Goal: Communication & Community: Answer question/provide support

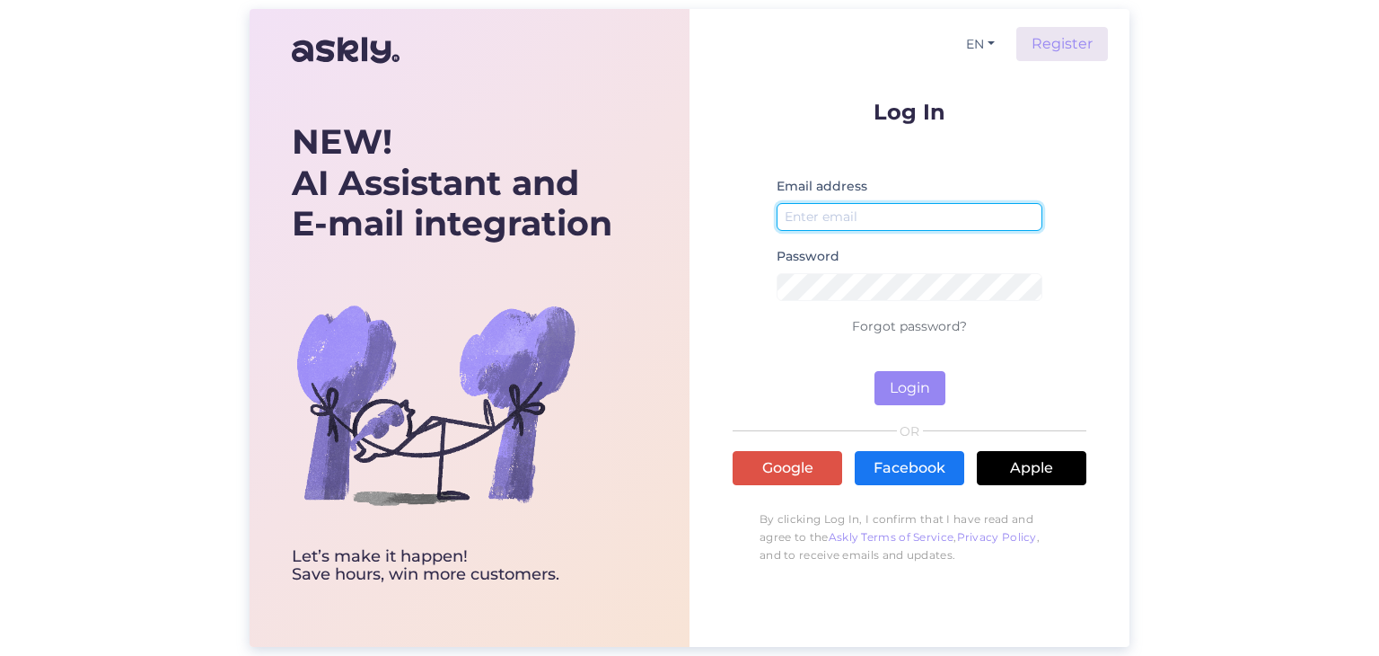
type input "a.a.strzelecki@wp.pl"
drag, startPoint x: 944, startPoint y: 213, endPoint x: 533, endPoint y: 206, distance: 410.5
click at [533, 206] on div "NEW! AI Assistant and E-mail integration Let’s make it happen! Save hours, win …" at bounding box center [690, 328] width 880 height 638
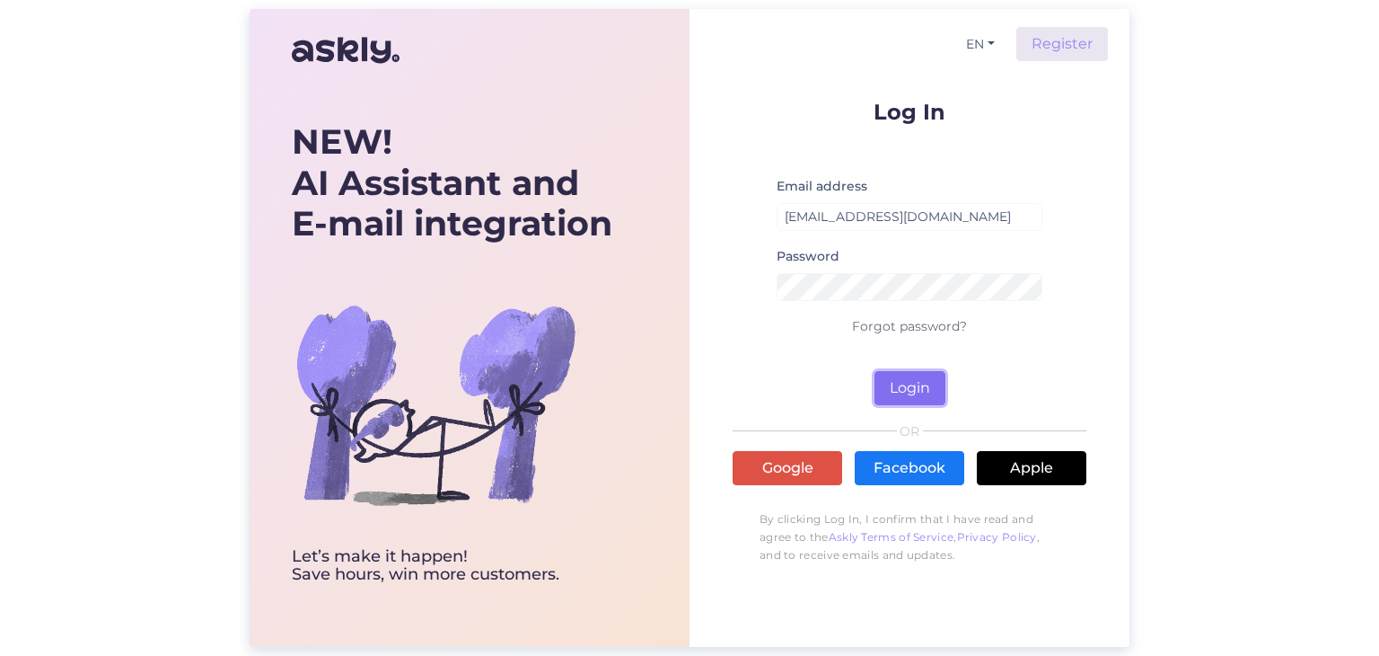
click at [905, 399] on button "Login" at bounding box center [910, 388] width 71 height 34
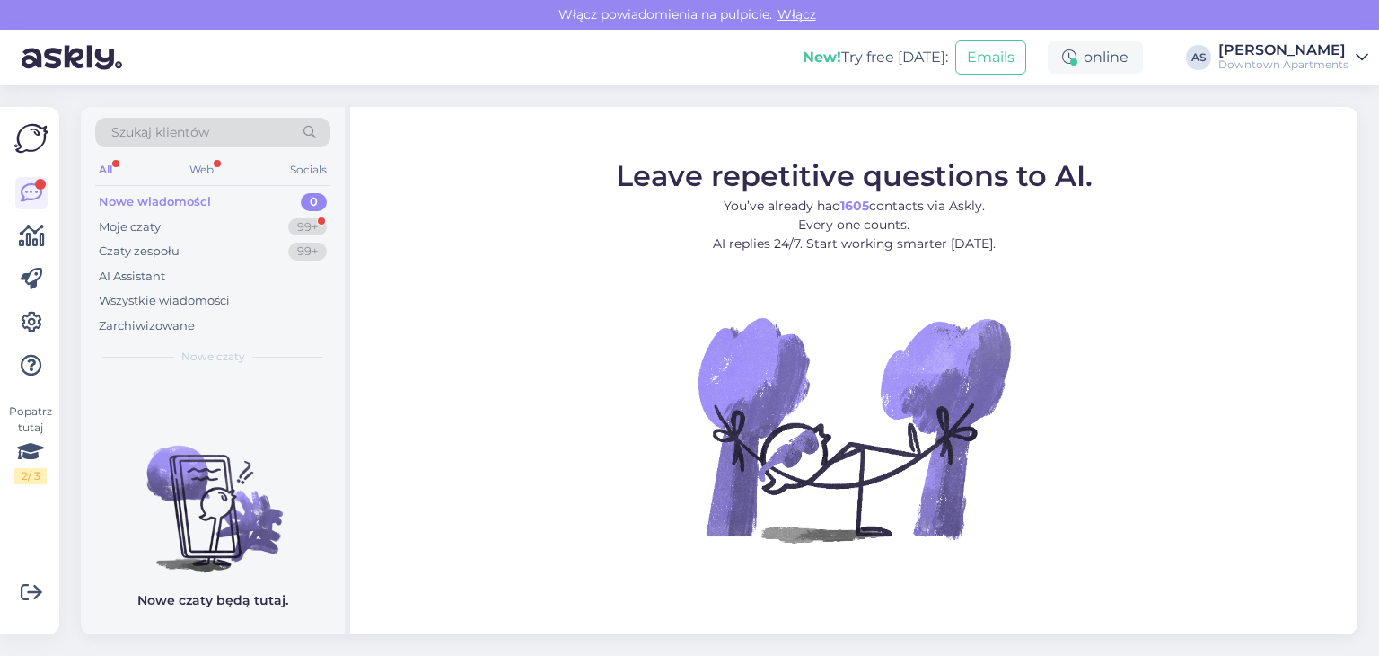
click at [162, 202] on div "Nowe wiadomości" at bounding box center [155, 202] width 112 height 18
drag, startPoint x: 758, startPoint y: 4, endPoint x: 485, endPoint y: 71, distance: 281.2
click at [485, 71] on div "New! Try free today: Emails online AS Adam Strzelecki Downtown Apartments" at bounding box center [689, 58] width 1379 height 56
click at [172, 194] on div "Nowe wiadomości" at bounding box center [155, 202] width 112 height 18
click at [155, 230] on div "Moje czaty" at bounding box center [130, 227] width 62 height 18
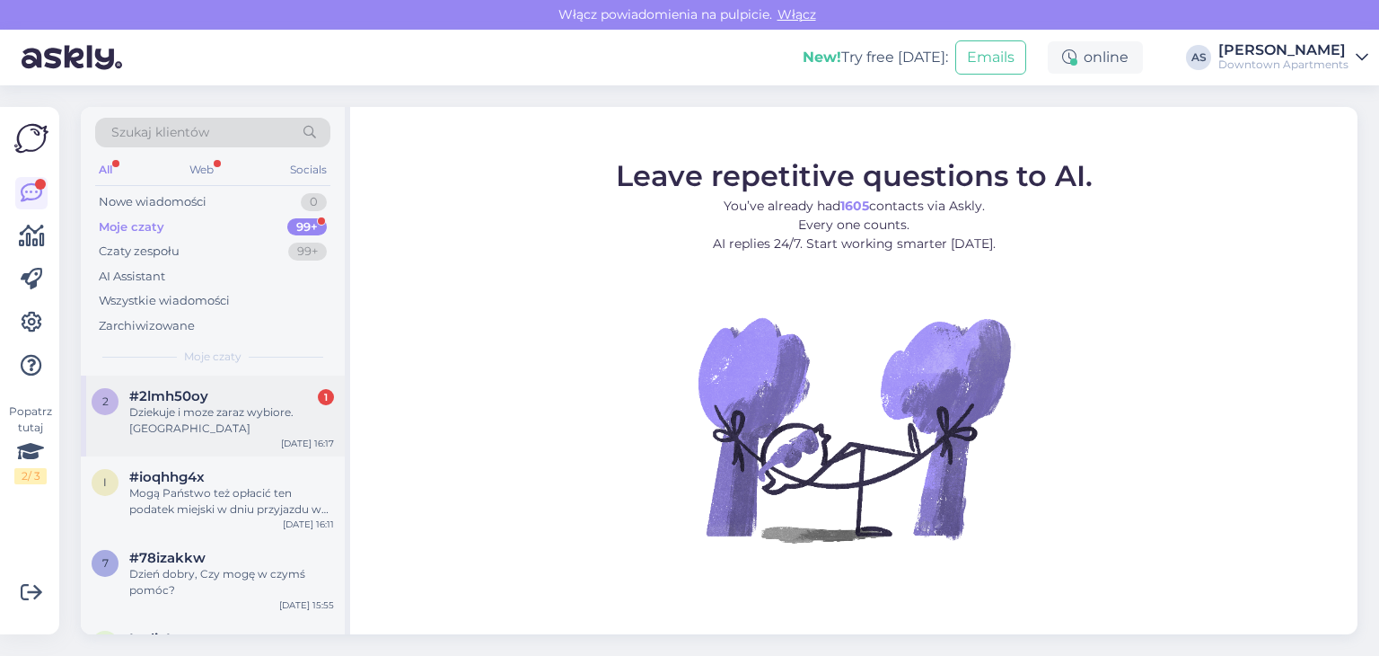
click at [238, 422] on div "Dziekuje i moze zaraz wybiore. [GEOGRAPHIC_DATA]" at bounding box center [231, 420] width 205 height 32
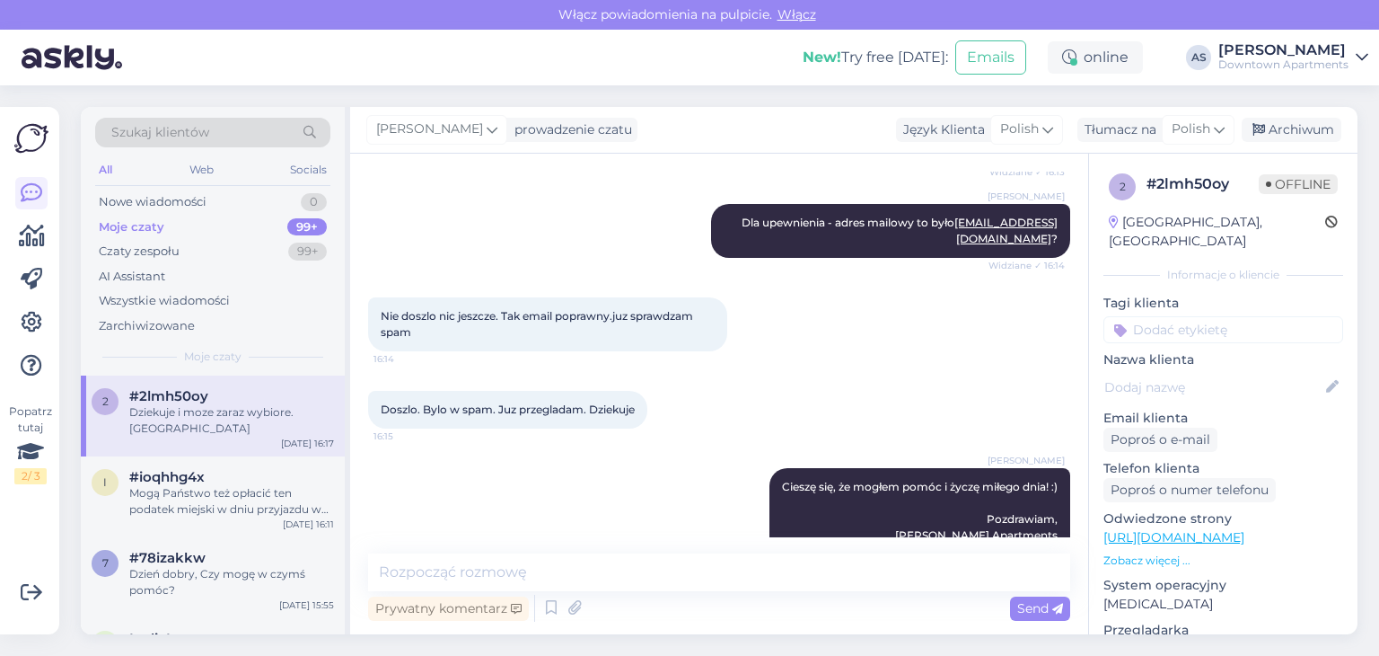
scroll to position [707, 0]
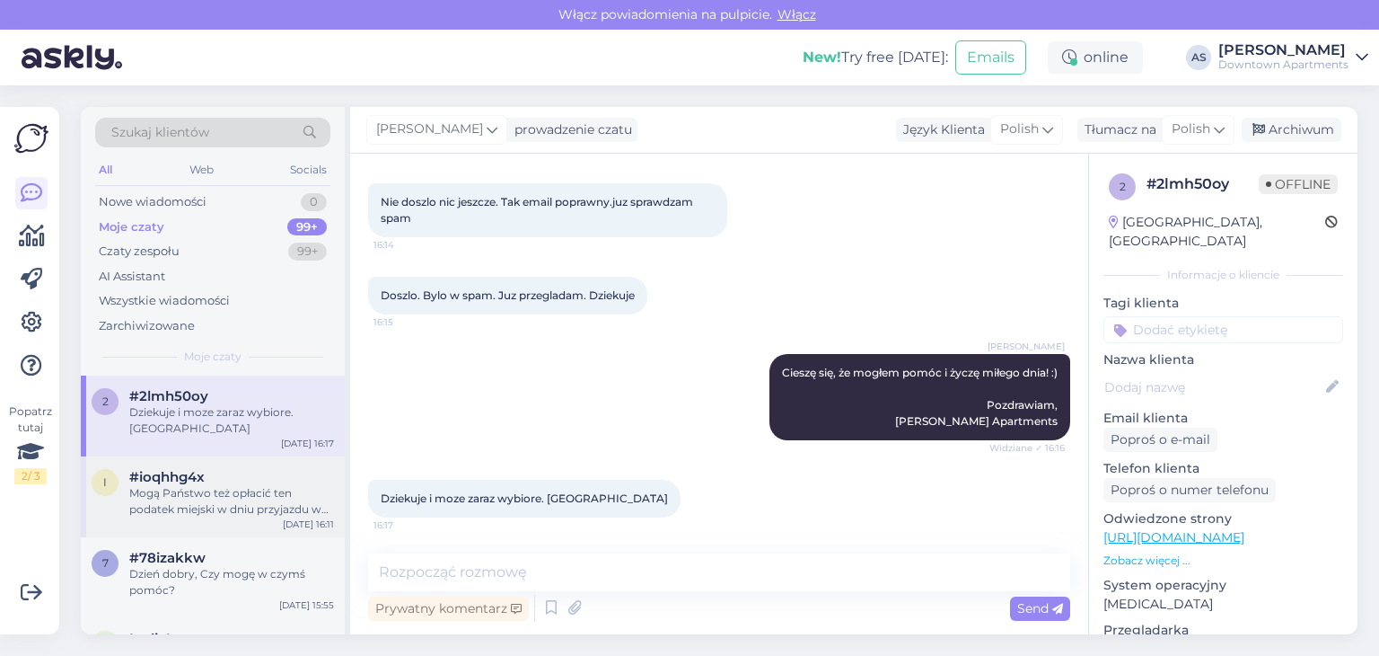
click at [198, 503] on div "Mogą Państwo też opłacić ten podatek miejski w dniu przyjazdu w naszym biurze, …" at bounding box center [231, 501] width 205 height 32
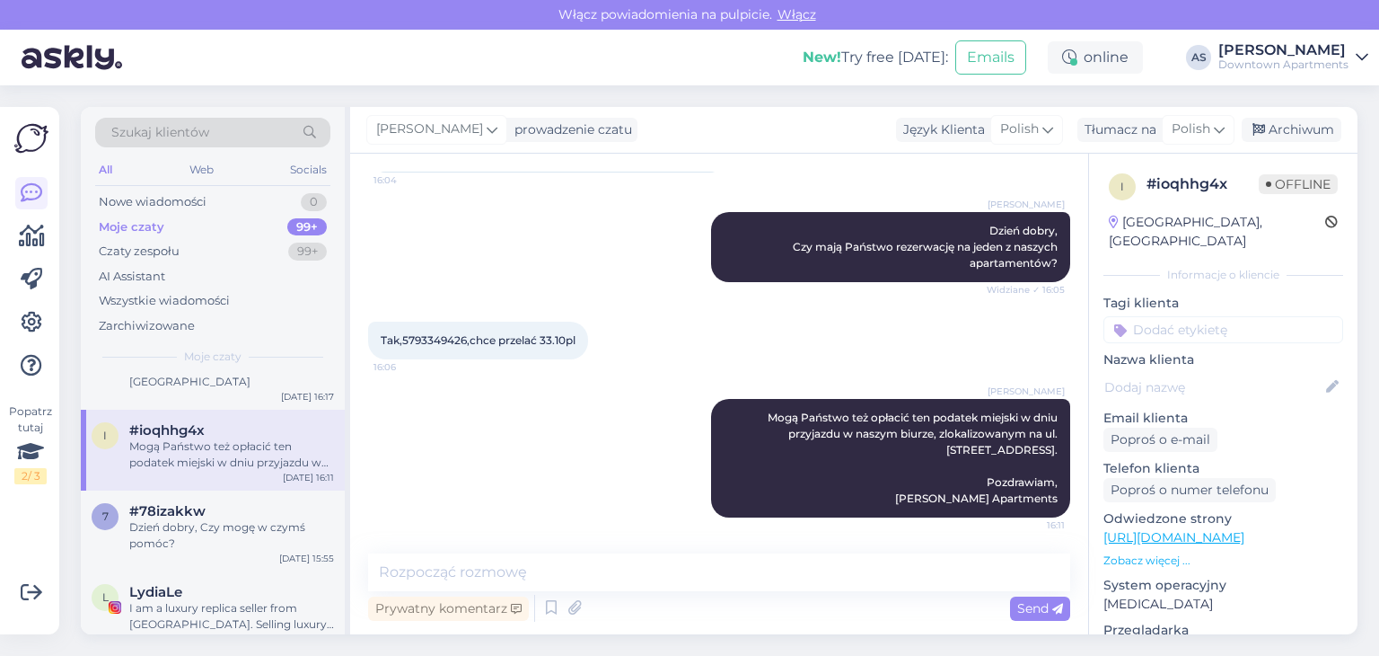
scroll to position [90, 0]
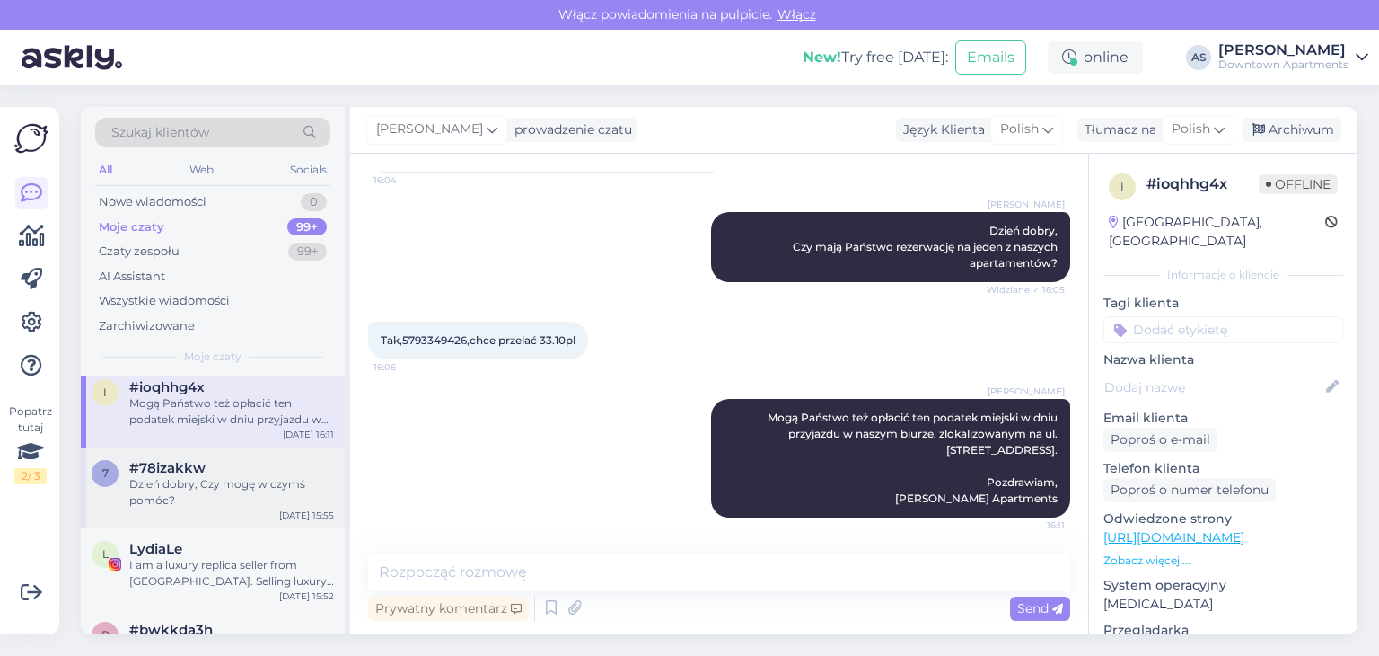
click at [212, 490] on div "Dzień dobry, Czy mogę w czymś pomóc?" at bounding box center [231, 492] width 205 height 32
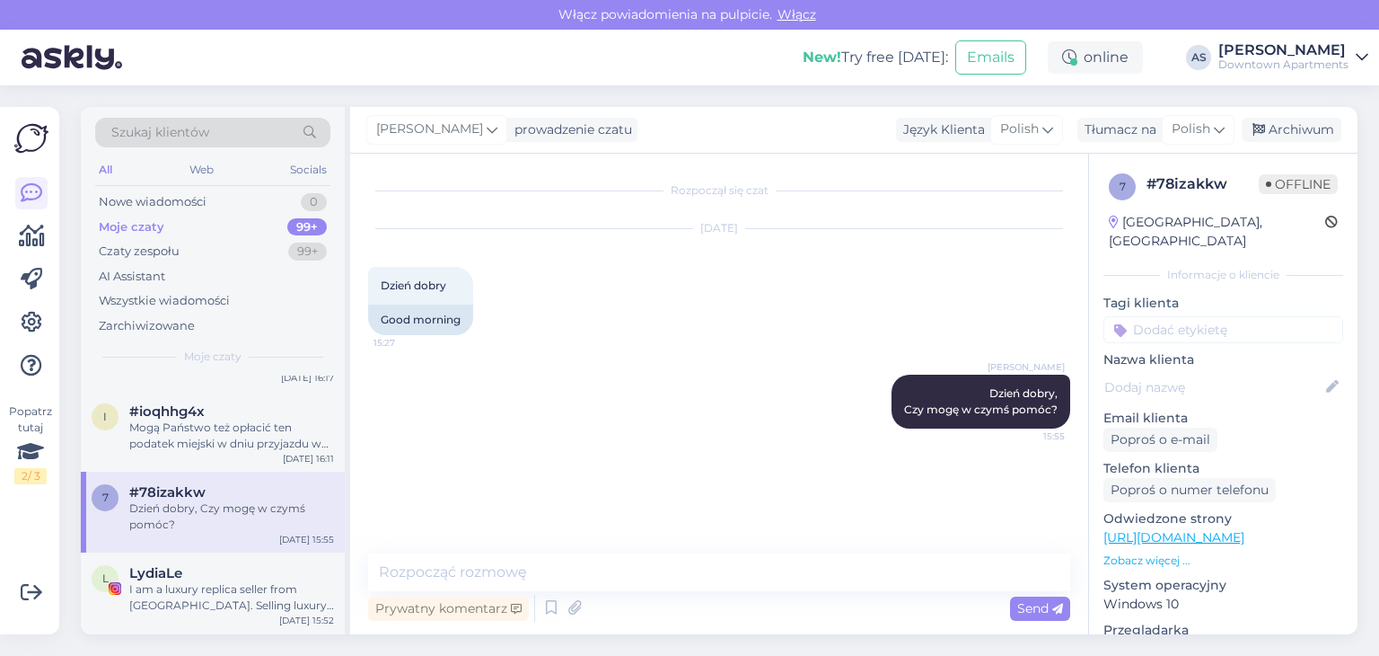
scroll to position [0, 0]
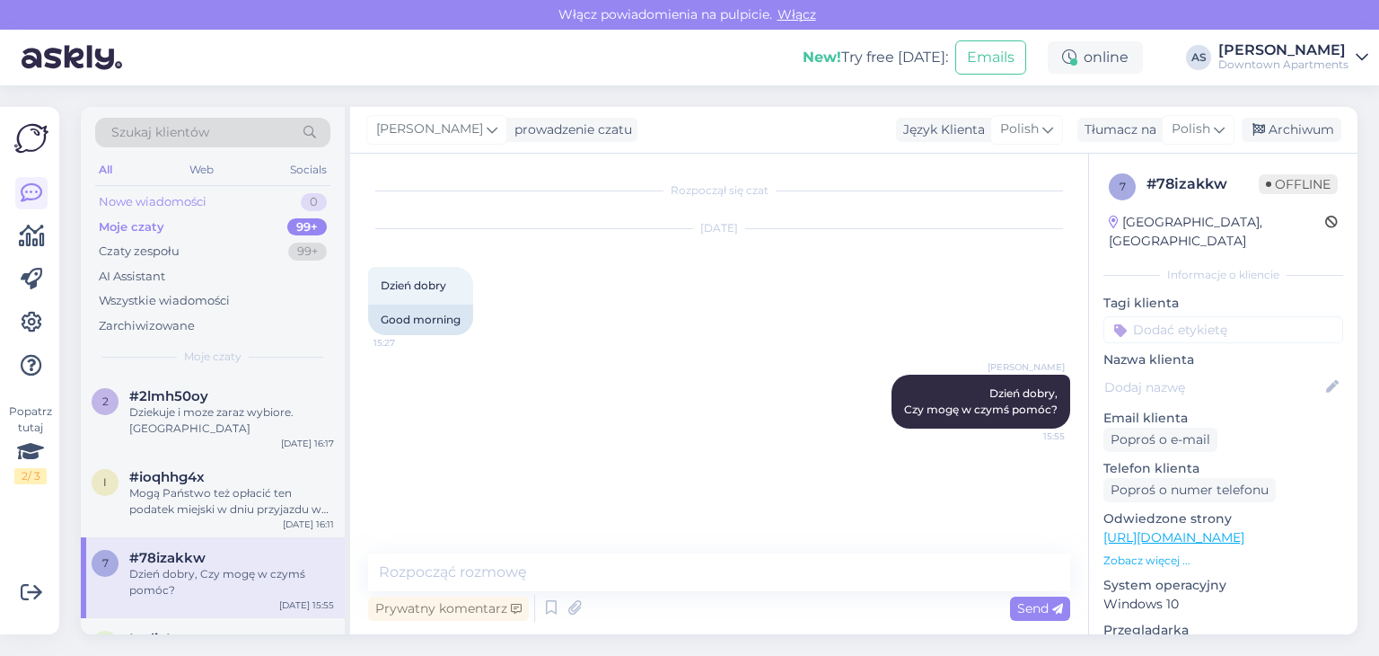
click at [189, 200] on div "Nowe wiadomości" at bounding box center [153, 202] width 108 height 18
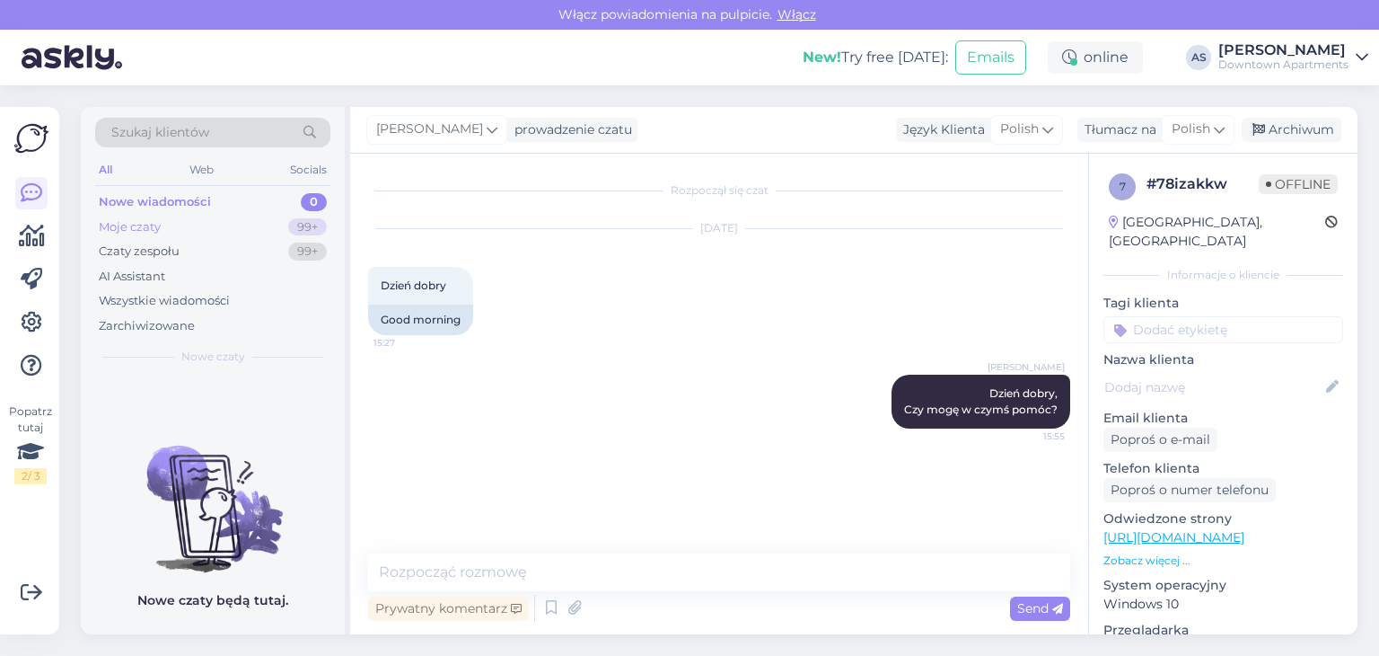
click at [214, 218] on div "Moje czaty 99+" at bounding box center [212, 227] width 235 height 25
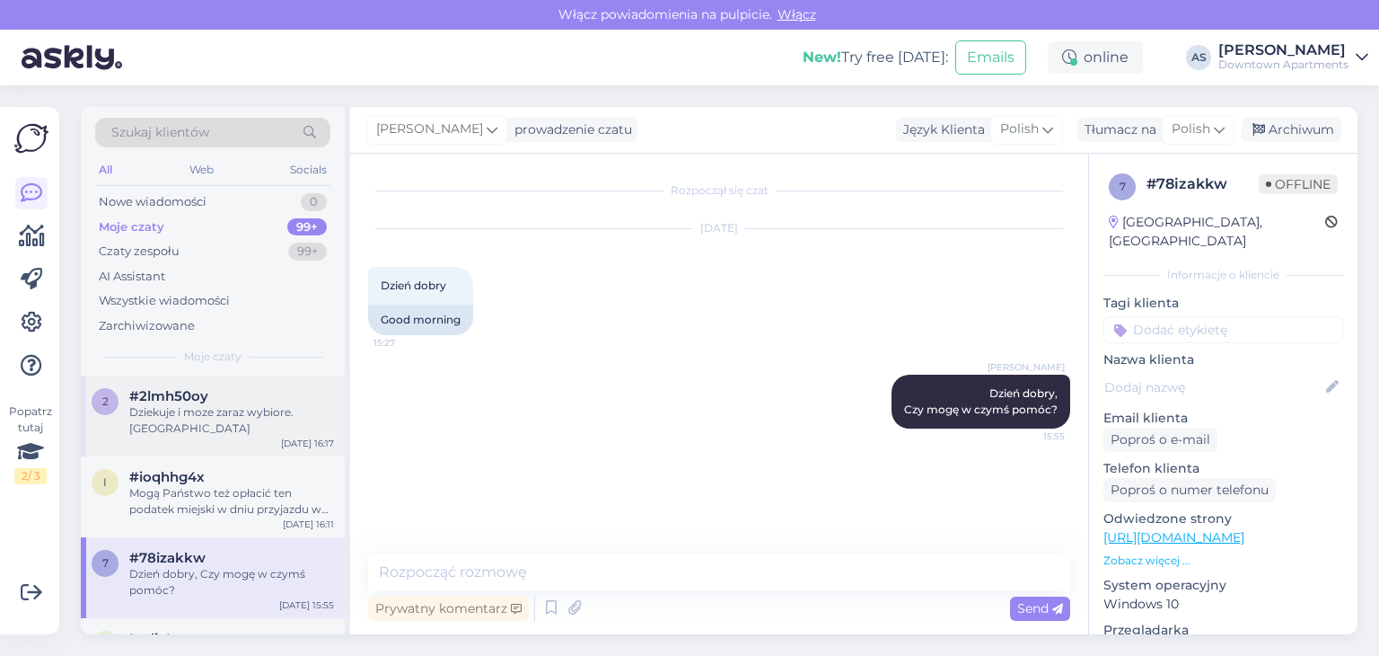
click at [258, 436] on div "2 #2lmh50oy Dziekuje i moze zaraz wybiore. Pozdrawiam Aug 9 16:17" at bounding box center [213, 415] width 264 height 81
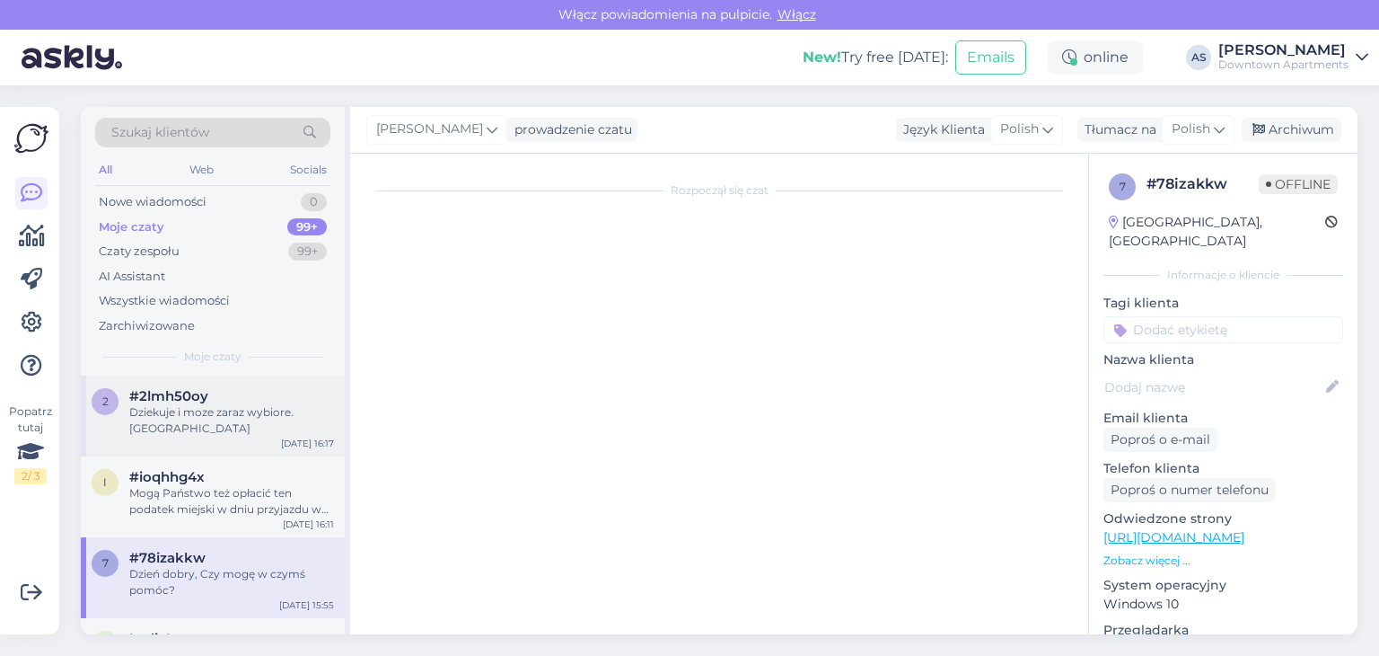
scroll to position [708, 0]
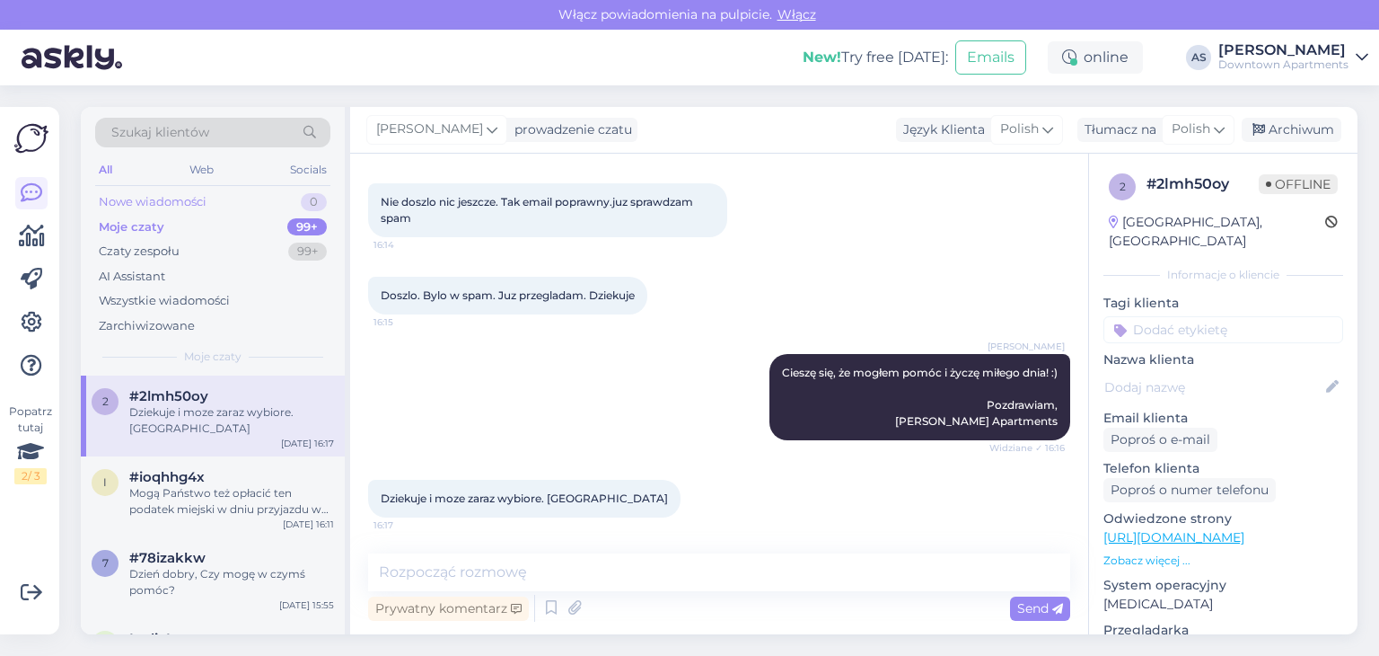
click at [189, 202] on div "Nowe wiadomości" at bounding box center [153, 202] width 108 height 18
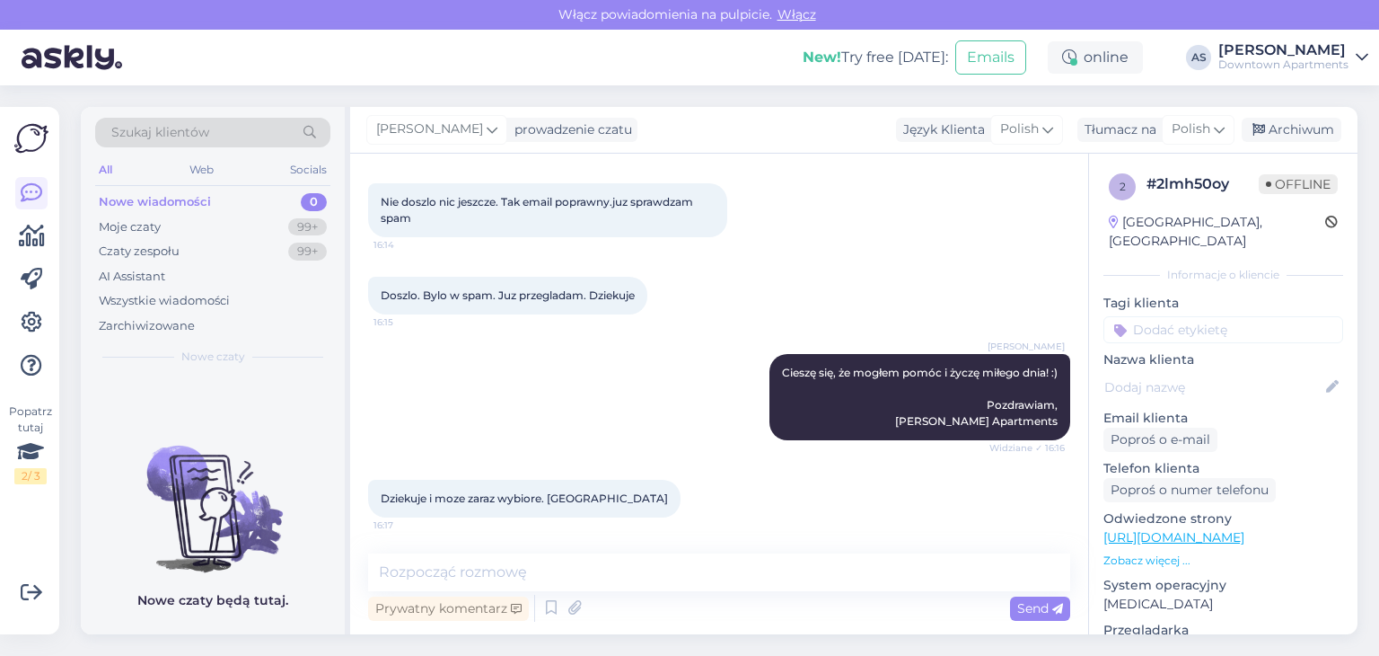
click at [154, 193] on div "Nowe wiadomości" at bounding box center [155, 202] width 112 height 18
click at [489, 130] on icon at bounding box center [492, 129] width 11 height 20
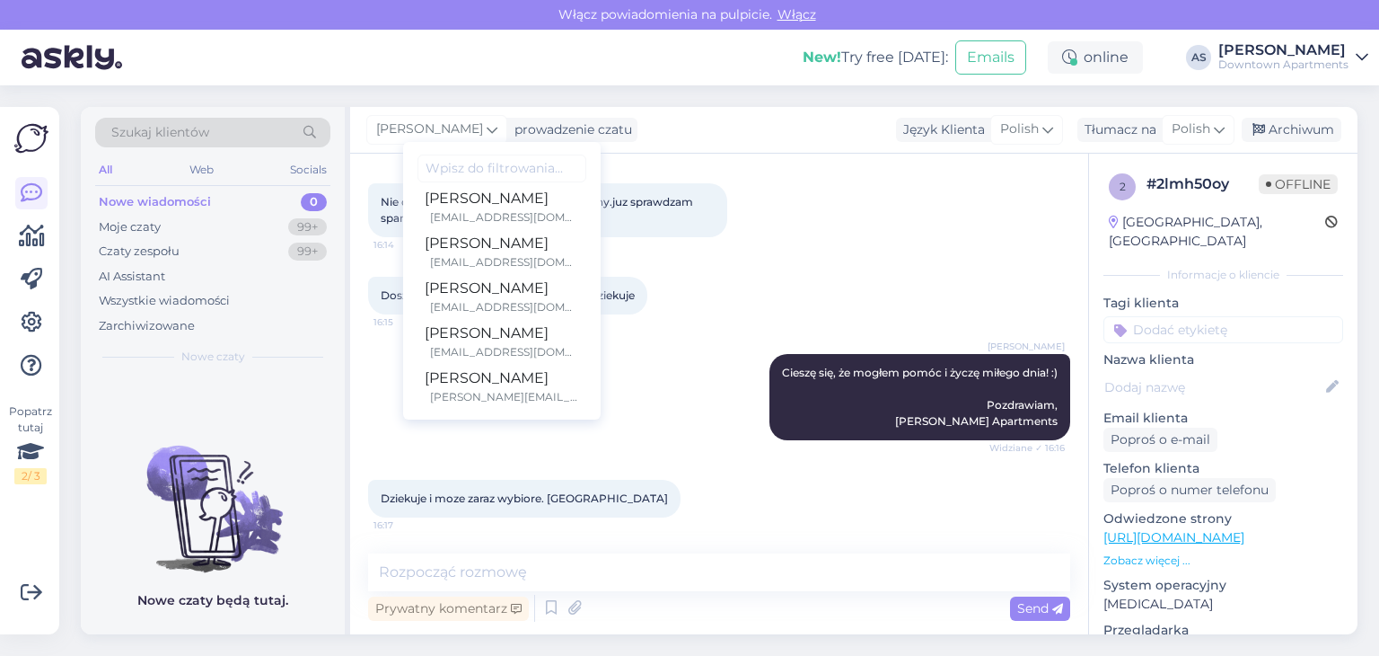
scroll to position [194, 0]
click at [686, 92] on div "Szukaj klientów All Web Socials Nowe wiadomości 0 Moje czaty 99+ Czaty zespołu …" at bounding box center [724, 370] width 1309 height 570
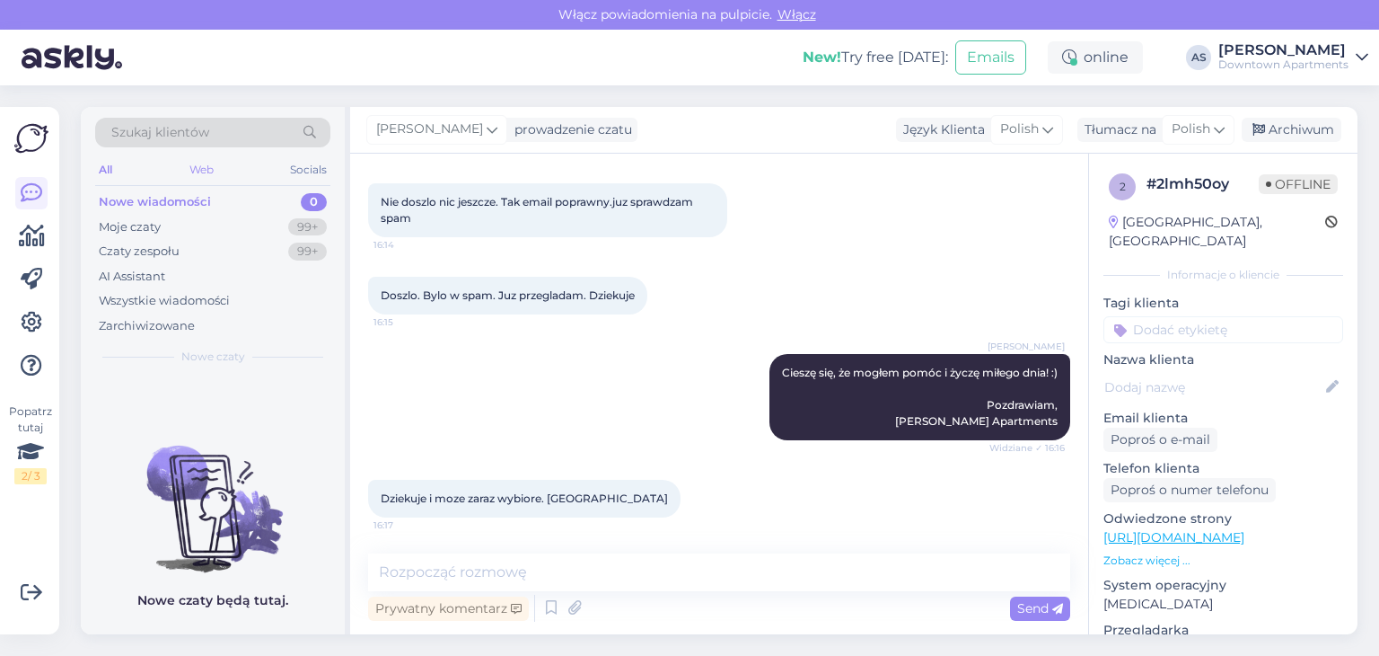
click at [207, 165] on div "Web" at bounding box center [201, 169] width 31 height 23
click at [97, 169] on div "All" at bounding box center [105, 169] width 21 height 23
click at [132, 195] on div "Nowe wiadomości" at bounding box center [155, 202] width 112 height 18
click at [224, 549] on img at bounding box center [213, 494] width 264 height 162
click at [36, 136] on img at bounding box center [31, 138] width 34 height 34
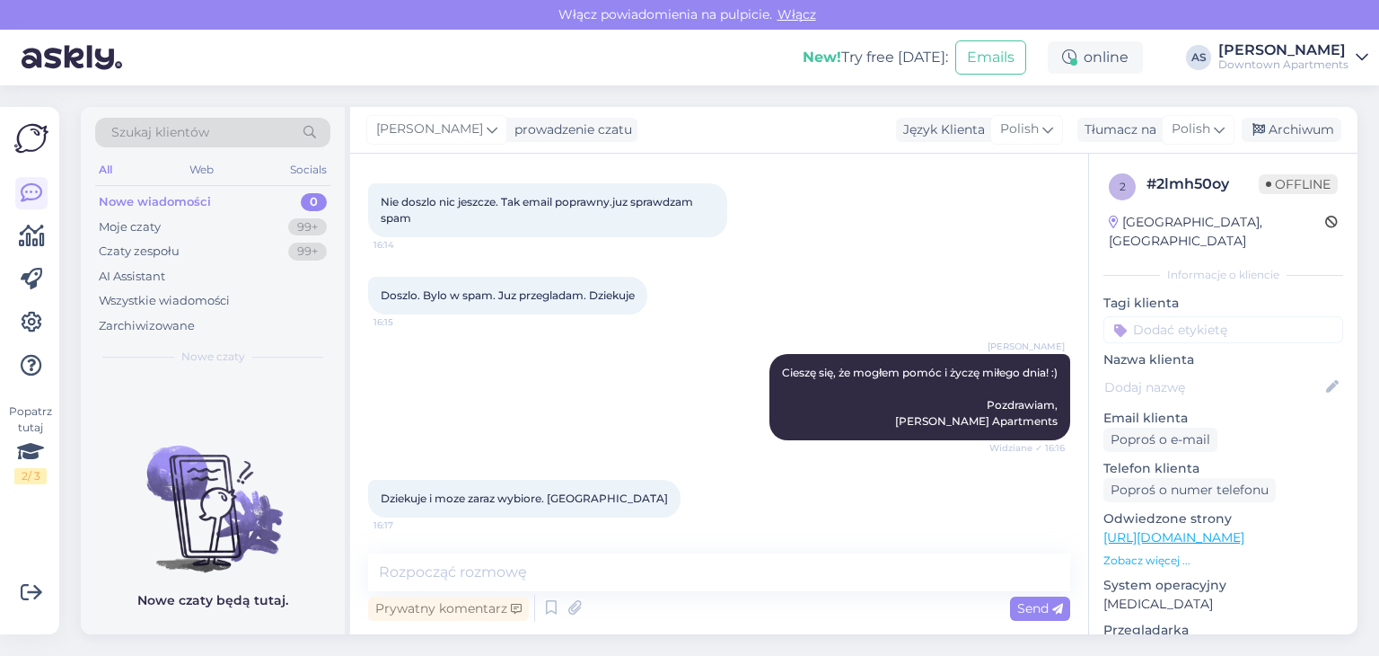
click at [130, 199] on div "Nowe wiadomości" at bounding box center [155, 202] width 112 height 18
click at [169, 219] on div "Moje czaty 99+" at bounding box center [212, 227] width 235 height 25
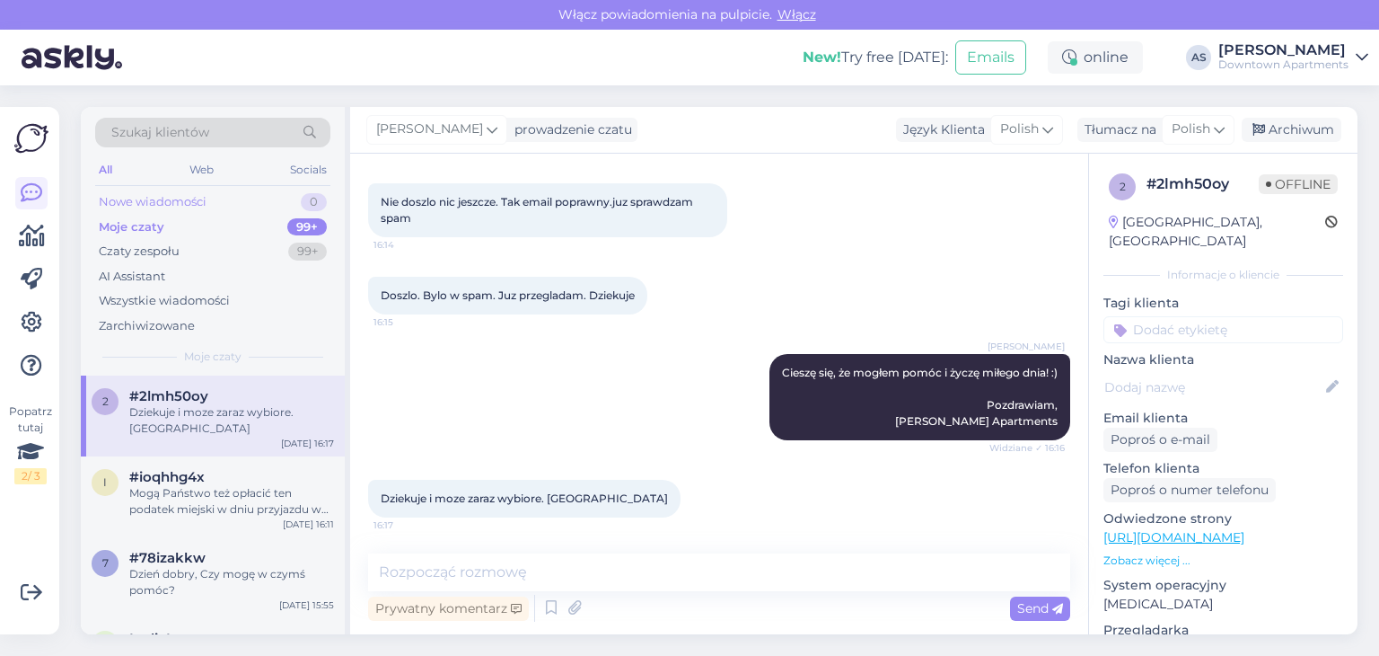
click at [161, 202] on div "Nowe wiadomości" at bounding box center [153, 202] width 108 height 18
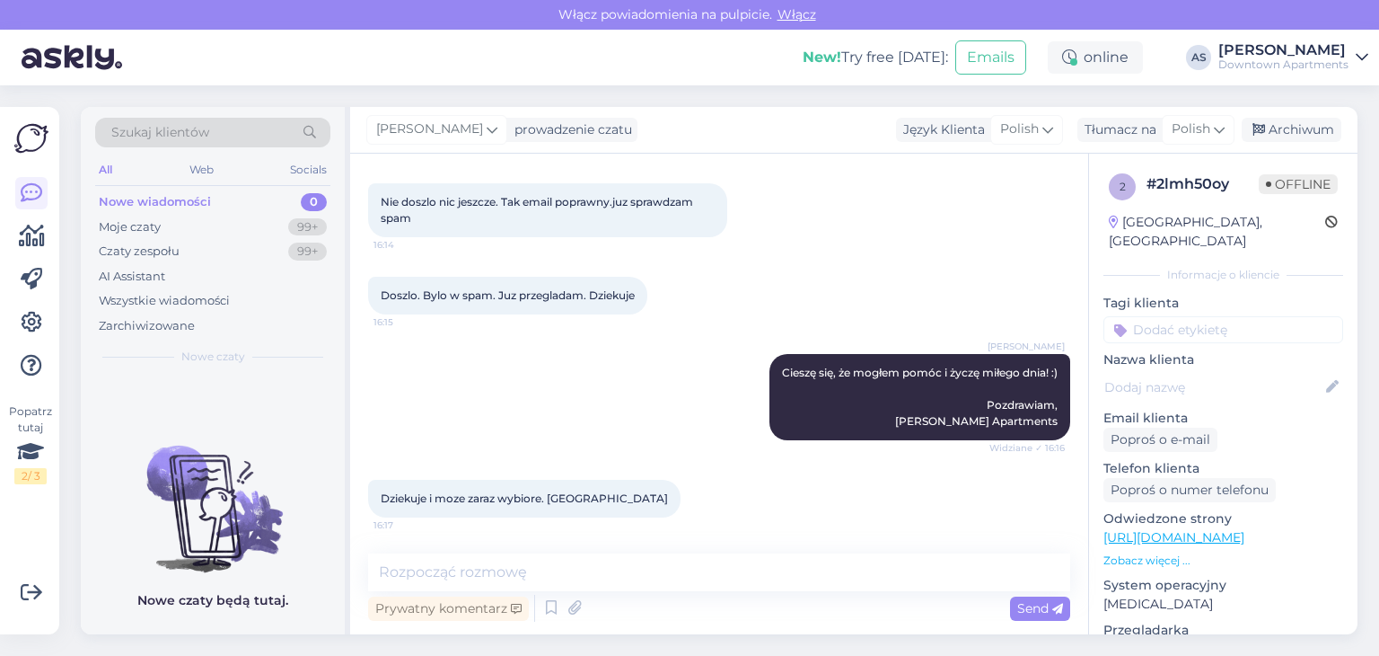
click at [786, 12] on span "Włącz" at bounding box center [796, 14] width 49 height 16
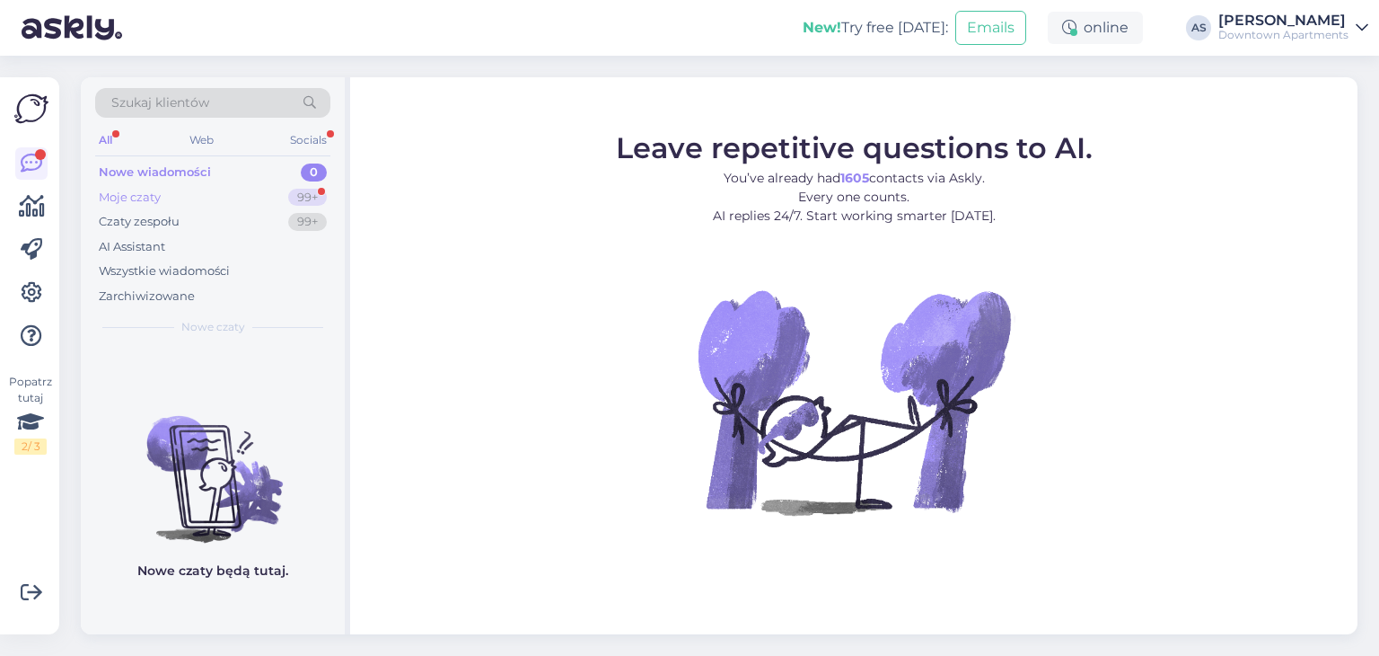
click at [196, 195] on div "Moje czaty 99+" at bounding box center [212, 197] width 235 height 25
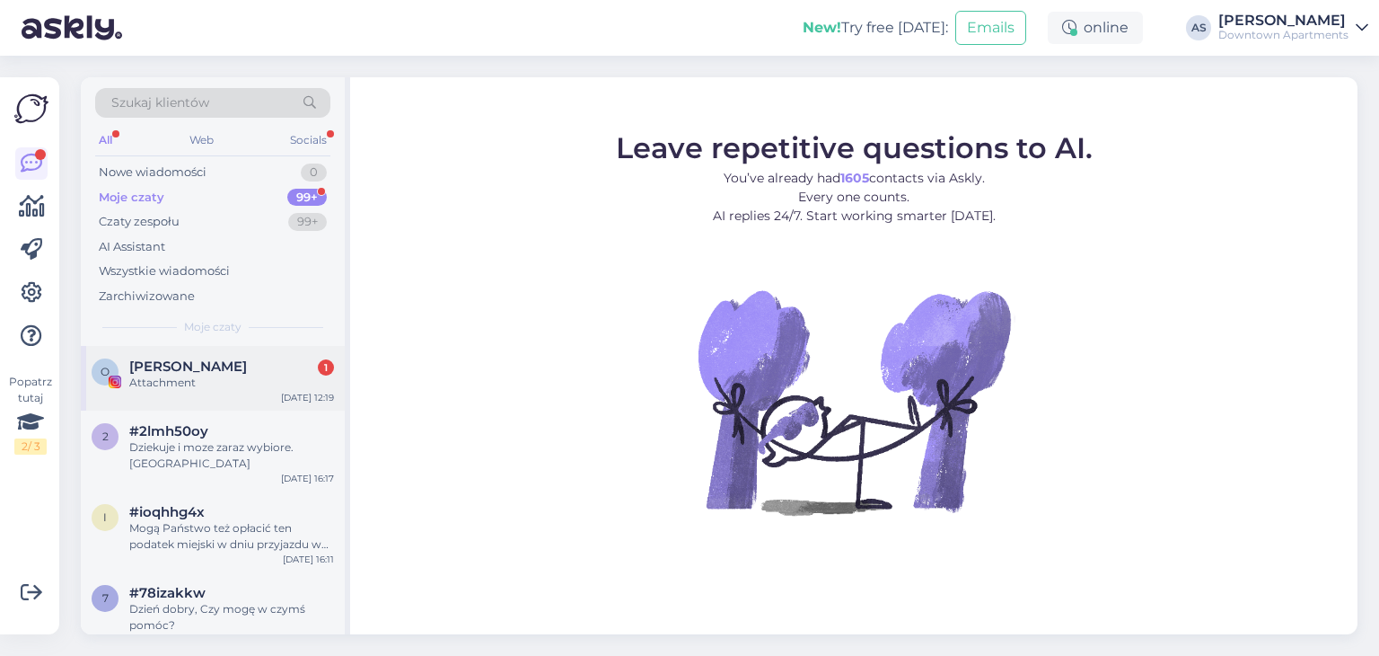
click at [227, 371] on span "[PERSON_NAME]" at bounding box center [188, 366] width 118 height 16
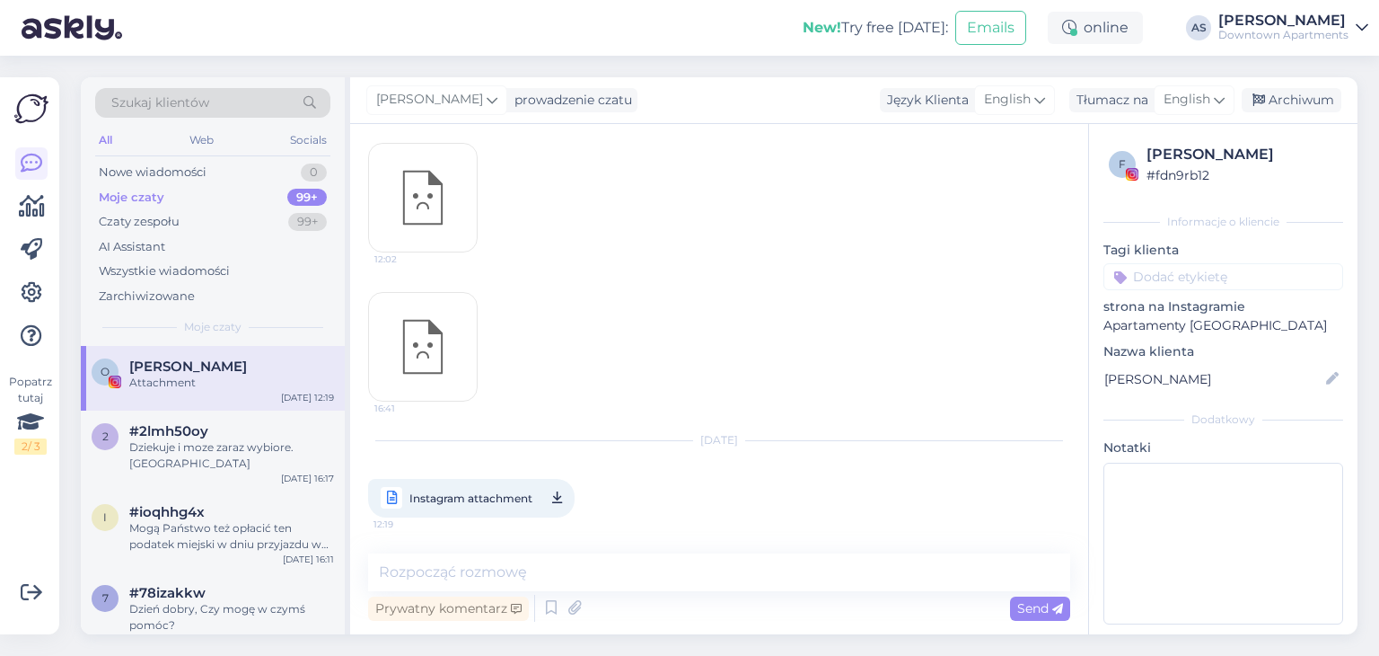
scroll to position [6085, 0]
click at [145, 173] on div "Nowe wiadomości" at bounding box center [153, 172] width 108 height 18
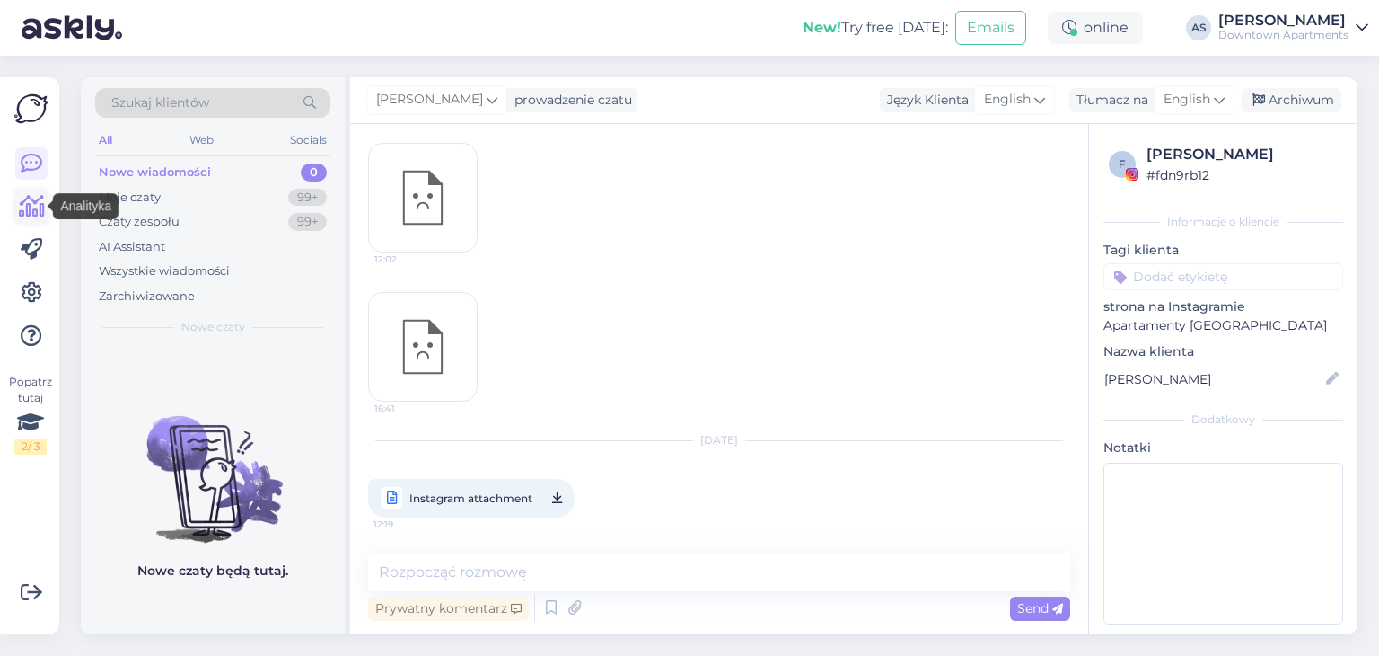
click at [40, 210] on icon at bounding box center [32, 207] width 26 height 22
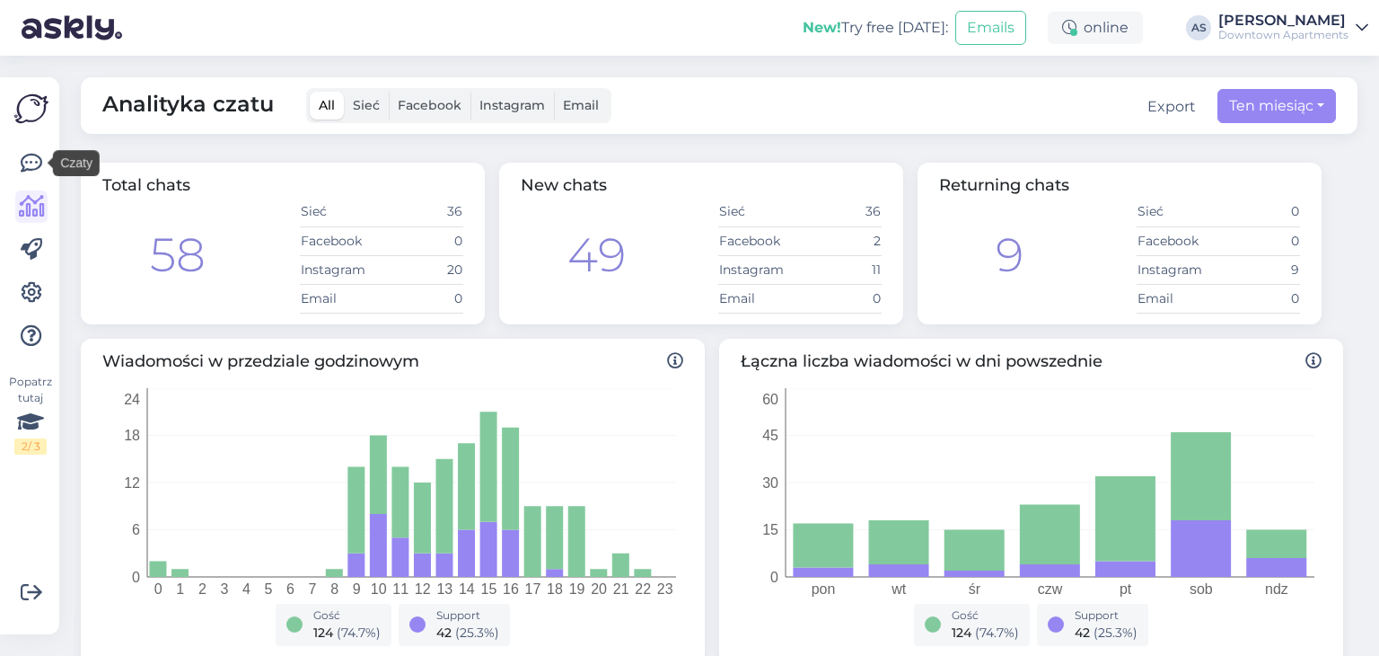
click at [32, 111] on img at bounding box center [31, 109] width 34 height 34
click at [24, 154] on icon at bounding box center [32, 164] width 22 height 22
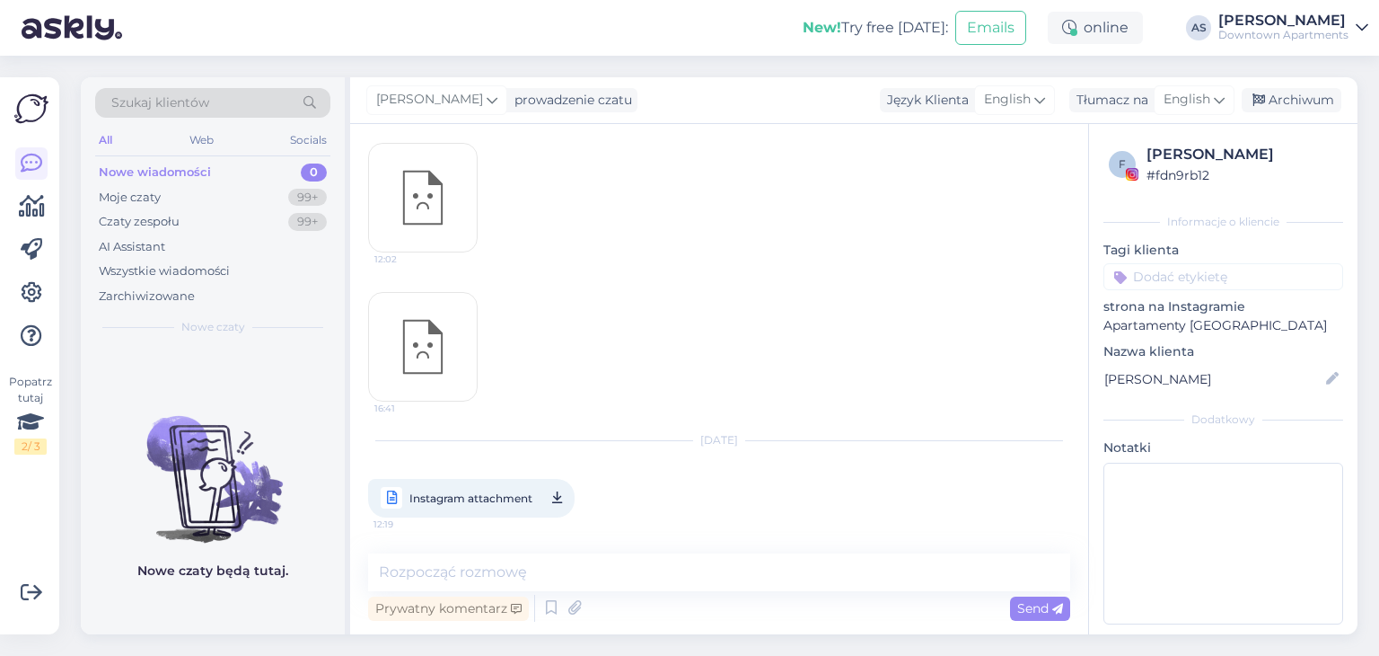
scroll to position [6085, 0]
click at [434, 489] on span "Instagram attachment" at bounding box center [471, 498] width 123 height 22
click at [26, 112] on img at bounding box center [31, 109] width 34 height 34
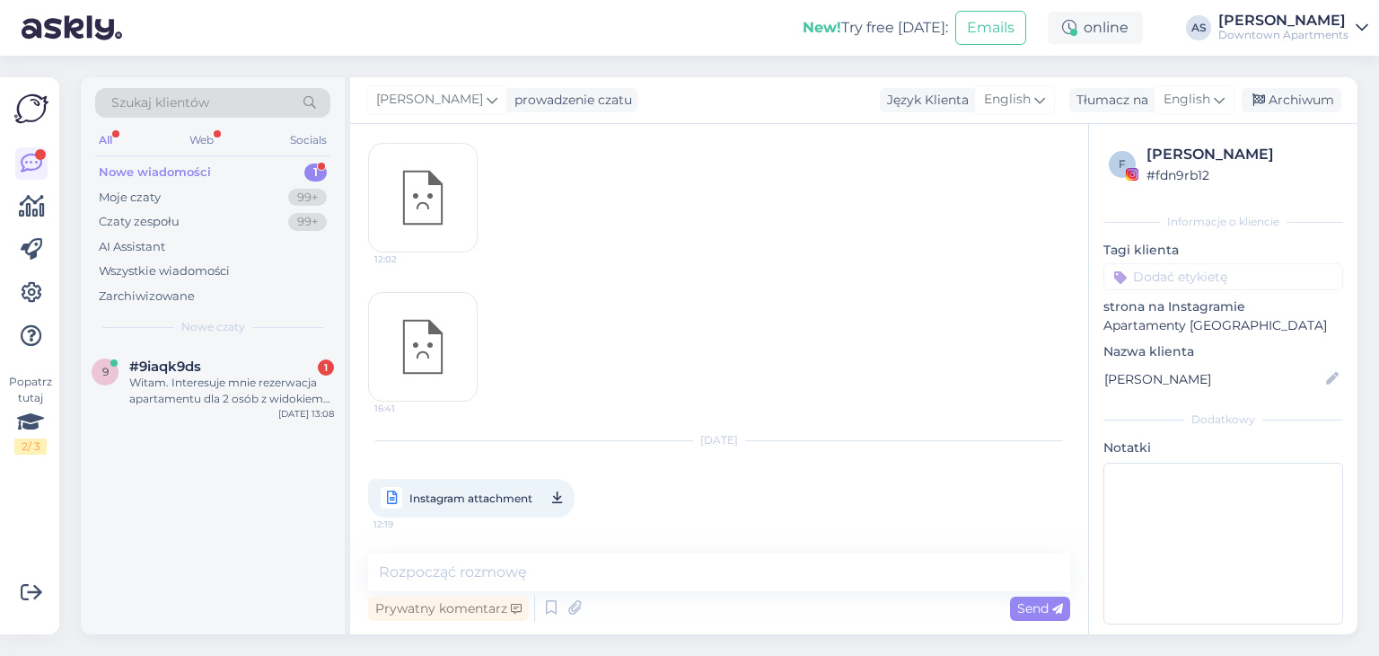
click at [179, 164] on div "Nowe wiadomości" at bounding box center [155, 172] width 112 height 18
click at [181, 195] on div "Moje czaty 99+" at bounding box center [212, 197] width 235 height 25
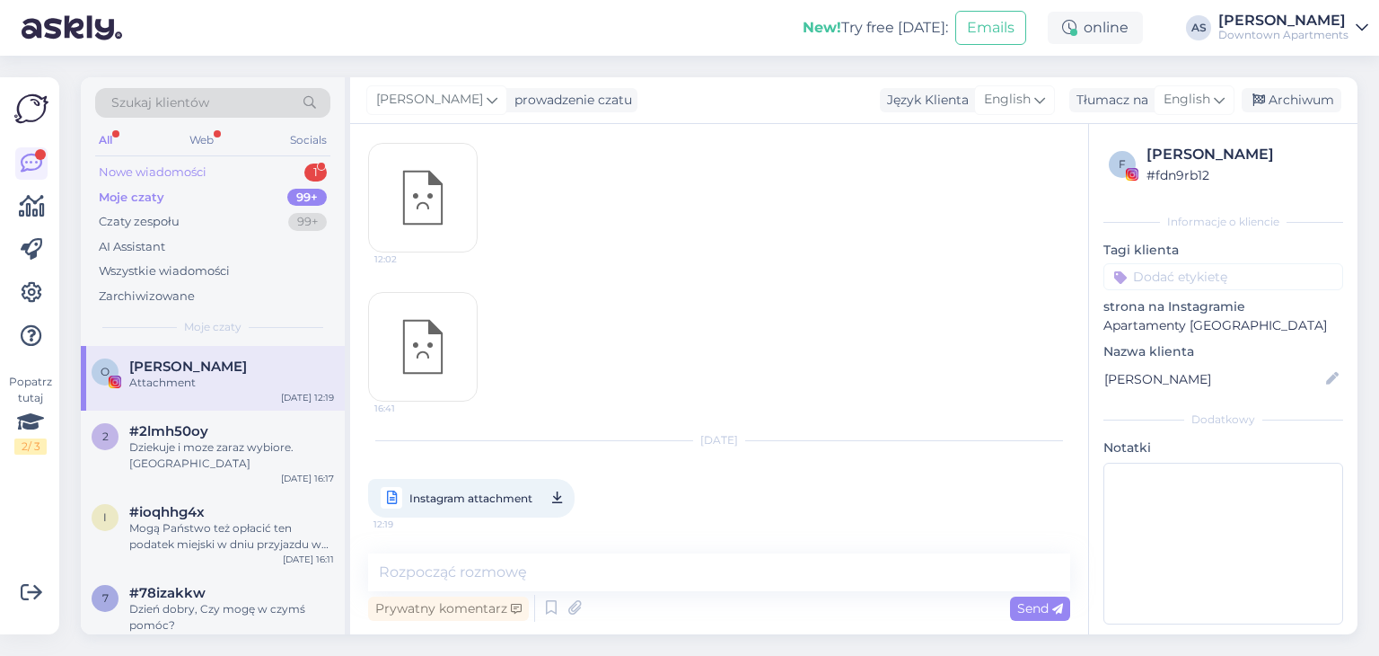
click at [158, 168] on div "Nowe wiadomości" at bounding box center [153, 172] width 108 height 18
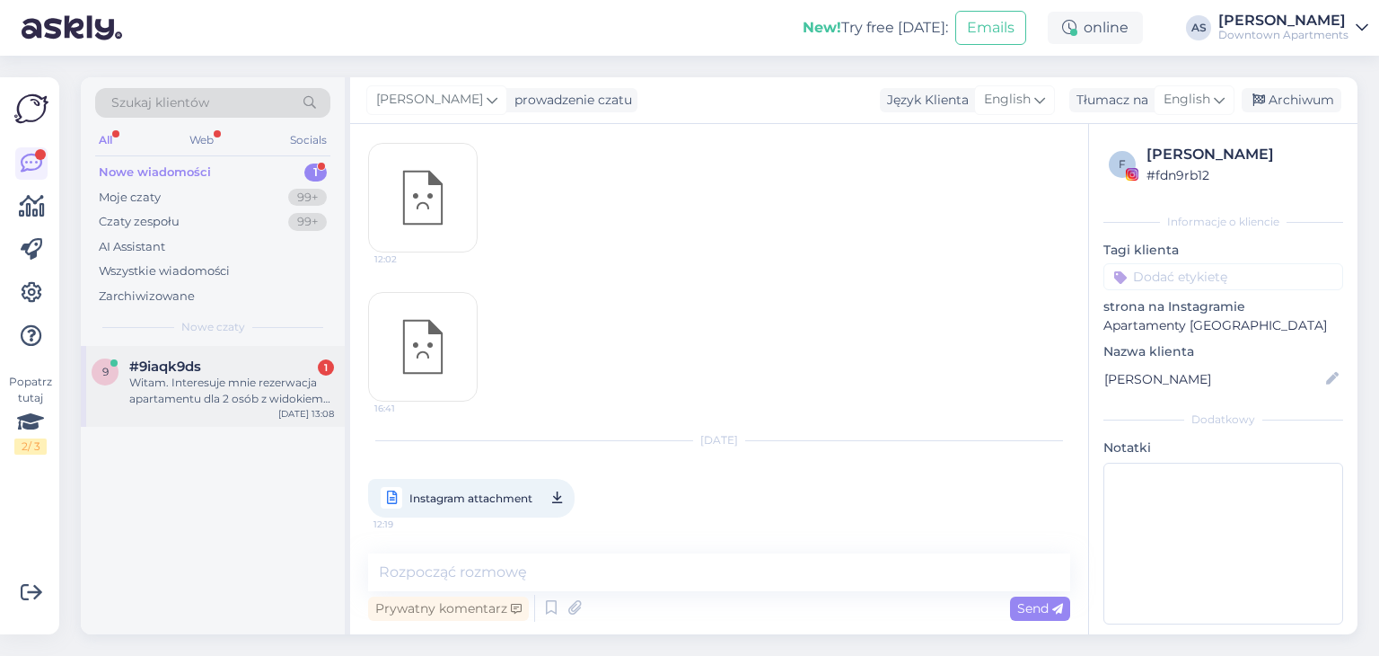
click at [190, 371] on span "#9iaqk9ds" at bounding box center [165, 366] width 72 height 16
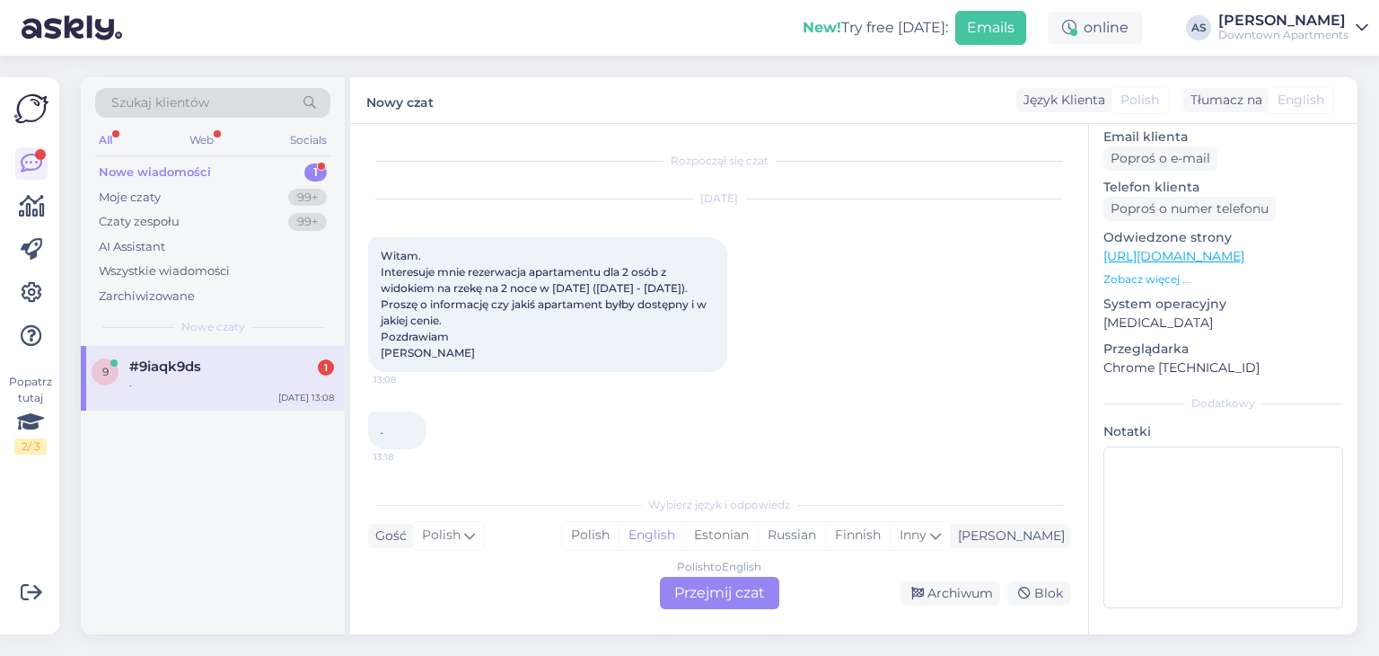
scroll to position [0, 0]
click at [718, 593] on div "Polish to English Przejmij czat" at bounding box center [719, 593] width 119 height 32
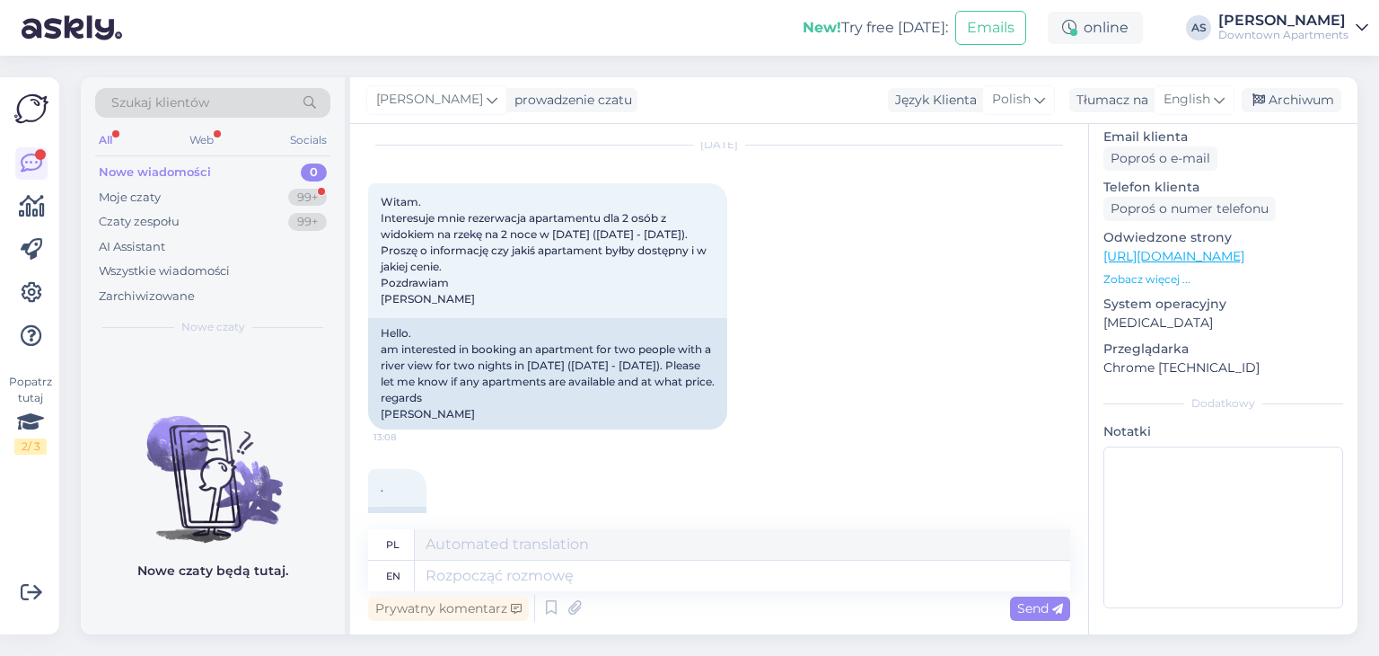
scroll to position [114, 0]
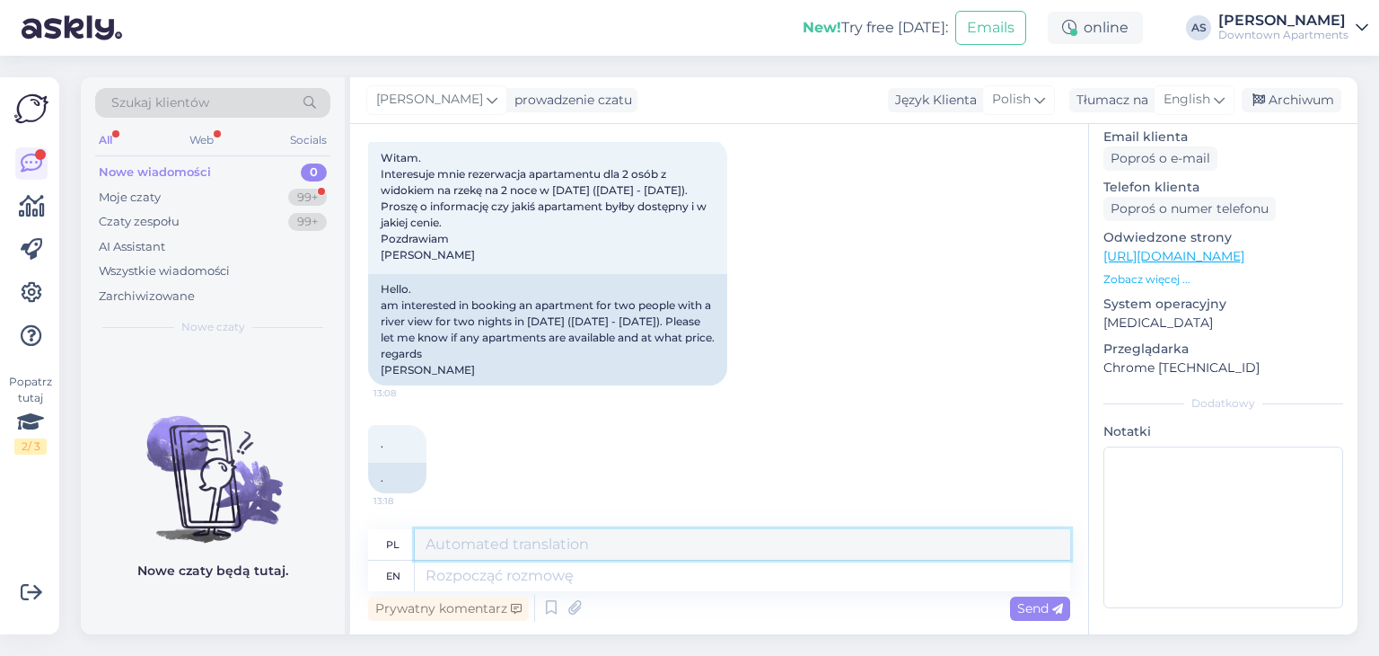
drag, startPoint x: 489, startPoint y: 549, endPoint x: 535, endPoint y: 544, distance: 46.9
click at [489, 551] on textarea at bounding box center [743, 544] width 656 height 31
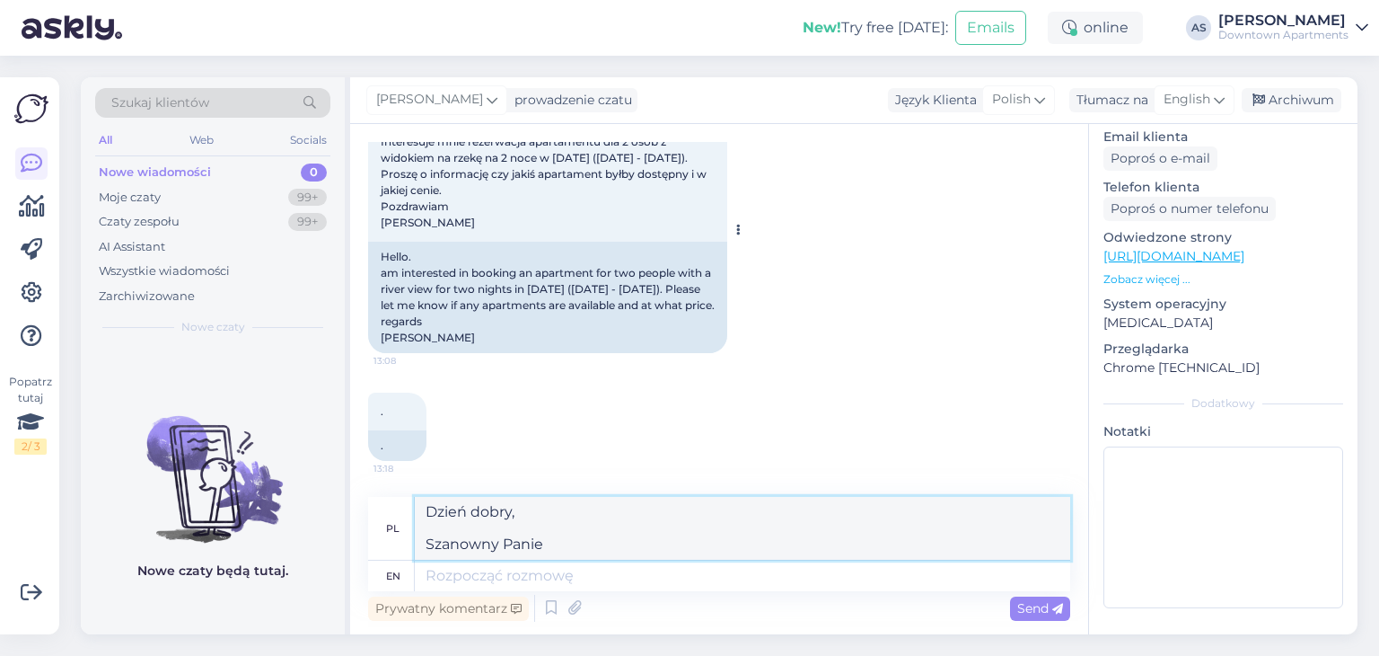
scroll to position [146, 0]
click at [506, 543] on textarea "Dzień dobry, Szanowny Pani" at bounding box center [743, 528] width 656 height 63
click at [635, 547] on textarea "Dzień dobry, Szanowna Pani" at bounding box center [743, 528] width 656 height 63
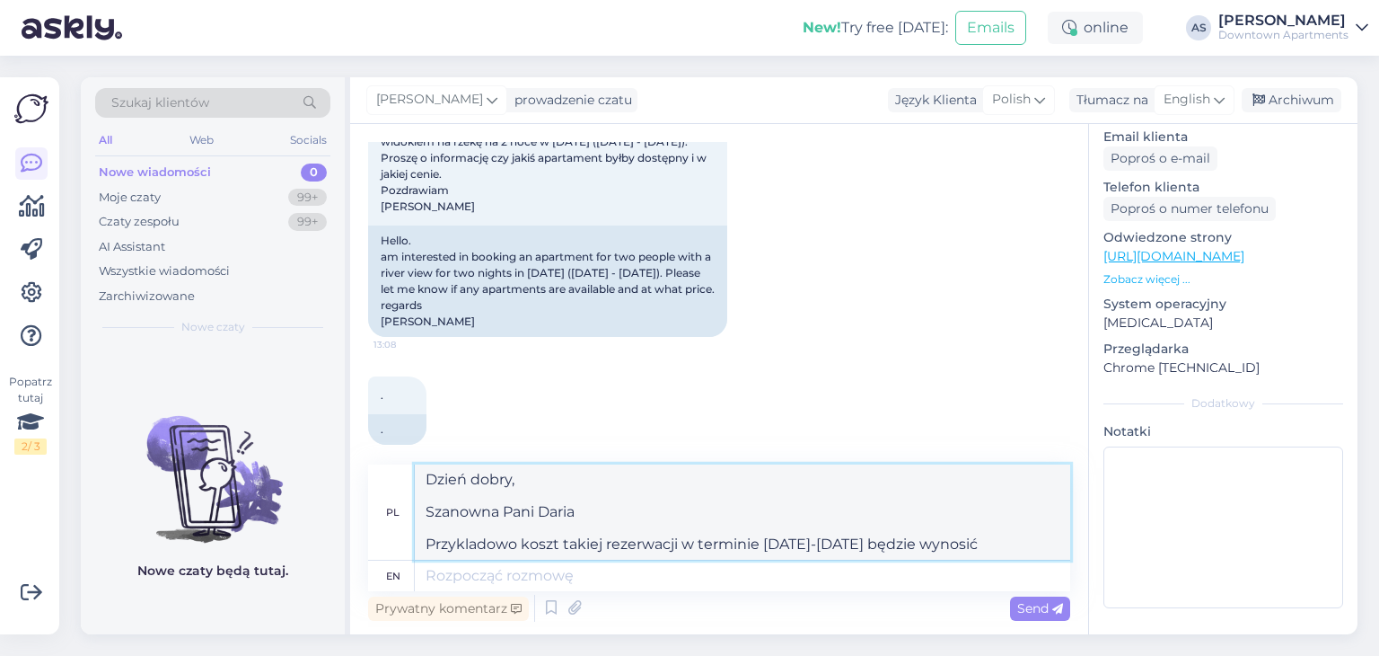
drag, startPoint x: 427, startPoint y: 547, endPoint x: 1035, endPoint y: 535, distance: 609.0
click at [1035, 535] on textarea "Dzień dobry, Szanowna Pani Daria Przykladowo koszt takiej rezerwacji w terminie…" at bounding box center [743, 511] width 656 height 95
click at [1017, 550] on textarea "Dzień dobry, Szanowna Pani Daria Przykladowo koszt takiej rezerwacji w terminie…" at bounding box center [743, 511] width 656 height 95
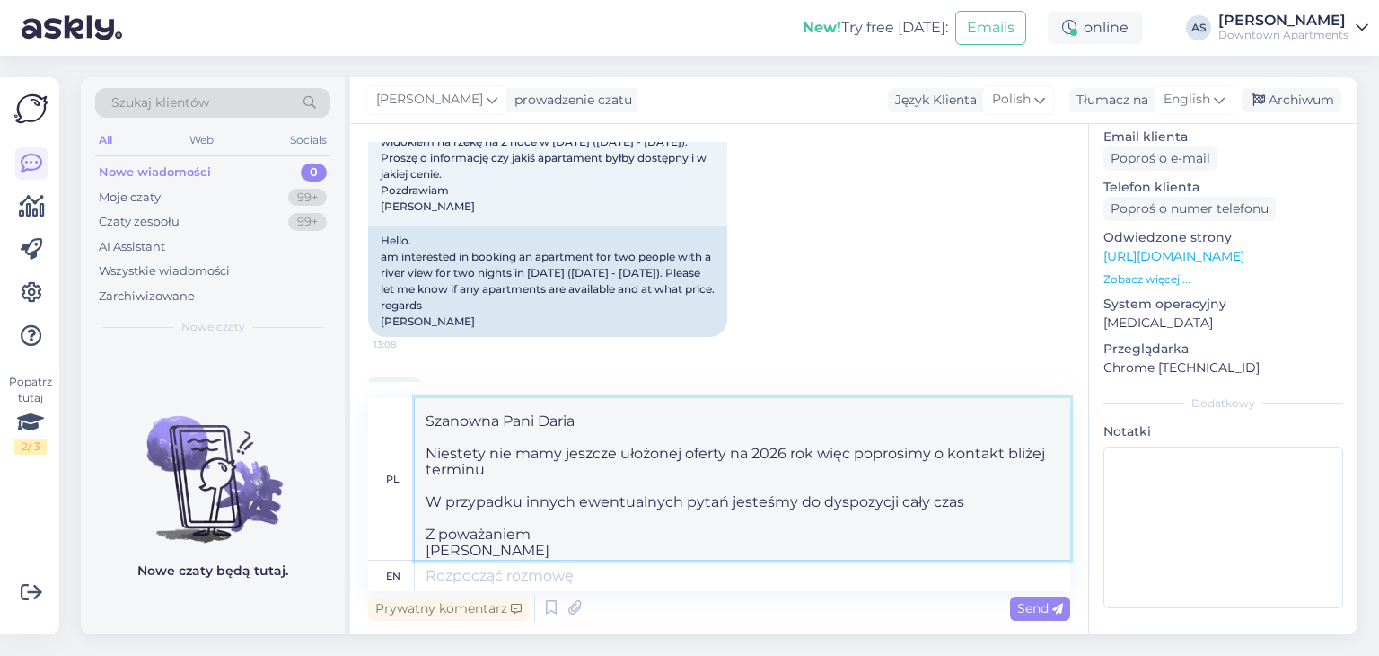
scroll to position [40, 0]
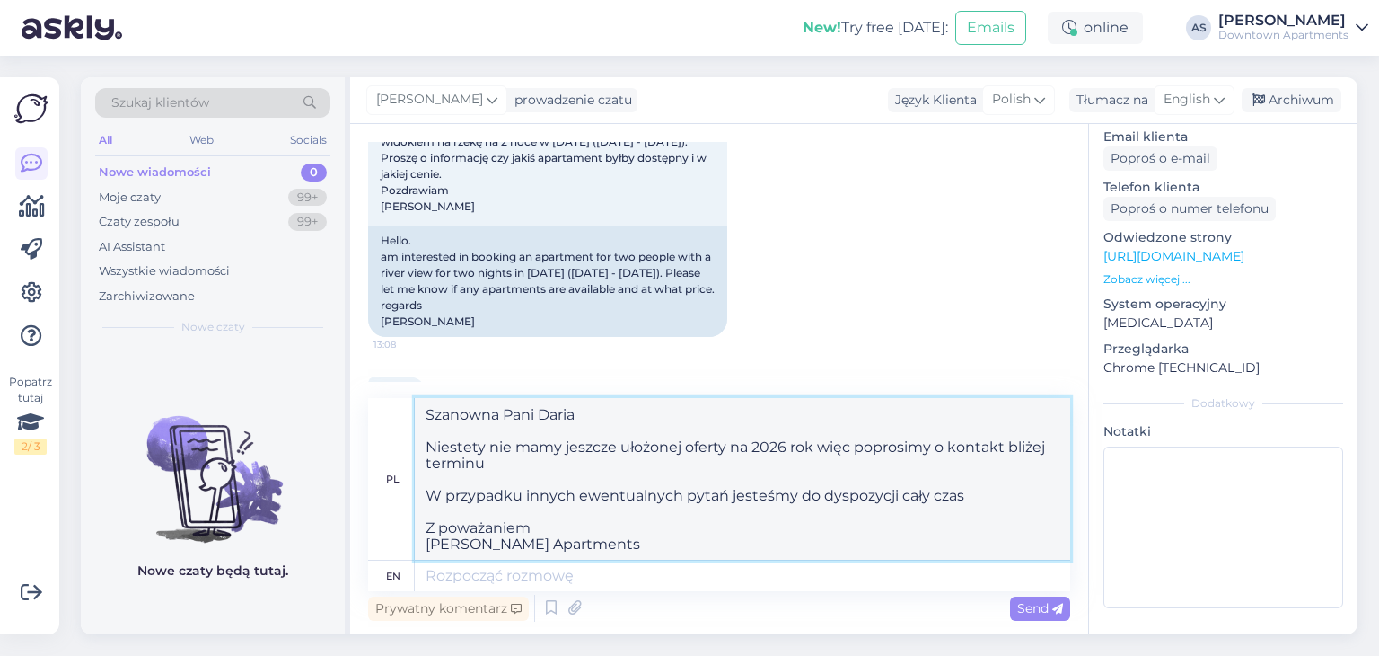
type textarea "Dzień dobry, Szanowna Pani Daria Niestety nie mamy jeszcze ułożonej oferty na 2…"
click at [1045, 624] on div "Rozpoczął się czat [DATE] Witam. Interesuje mnie rezerwacja apartamentu dla 2 o…" at bounding box center [719, 379] width 738 height 510
click at [1043, 611] on span "Send" at bounding box center [1041, 608] width 46 height 16
click at [1031, 608] on span "Send" at bounding box center [1041, 608] width 46 height 16
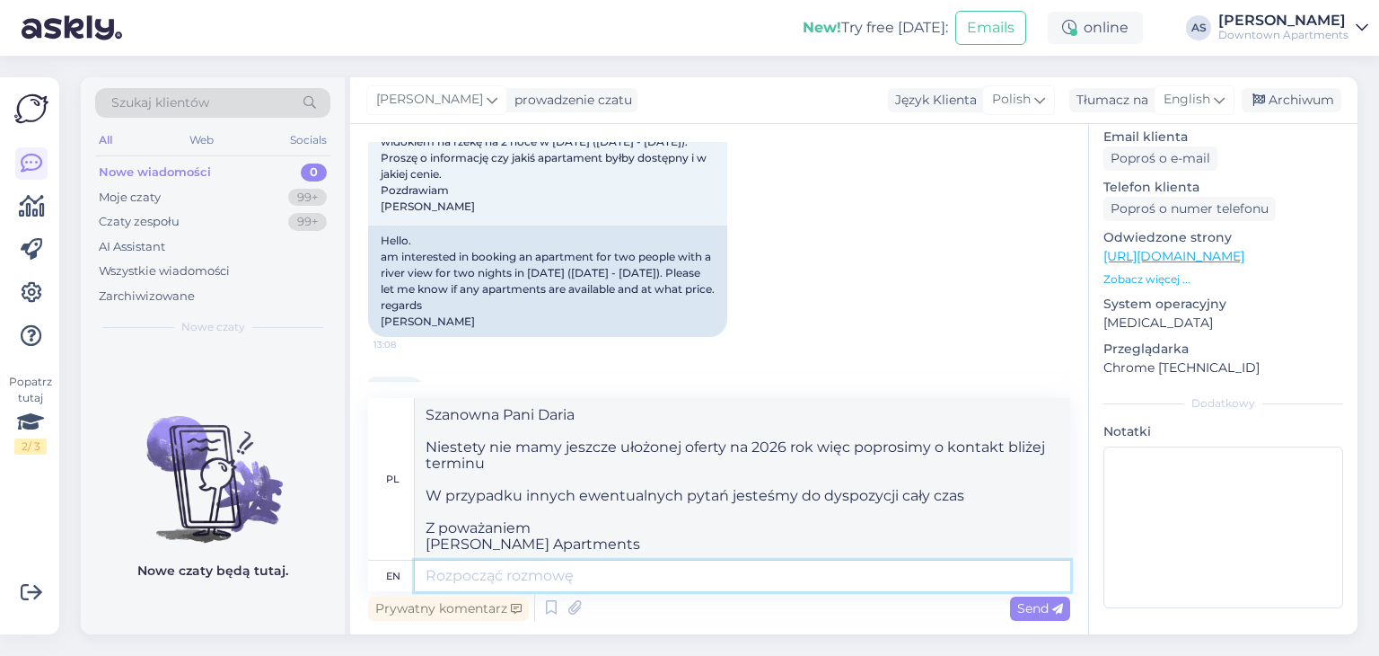
click at [564, 577] on textarea at bounding box center [743, 575] width 656 height 31
click at [1039, 602] on span "Send" at bounding box center [1041, 608] width 46 height 16
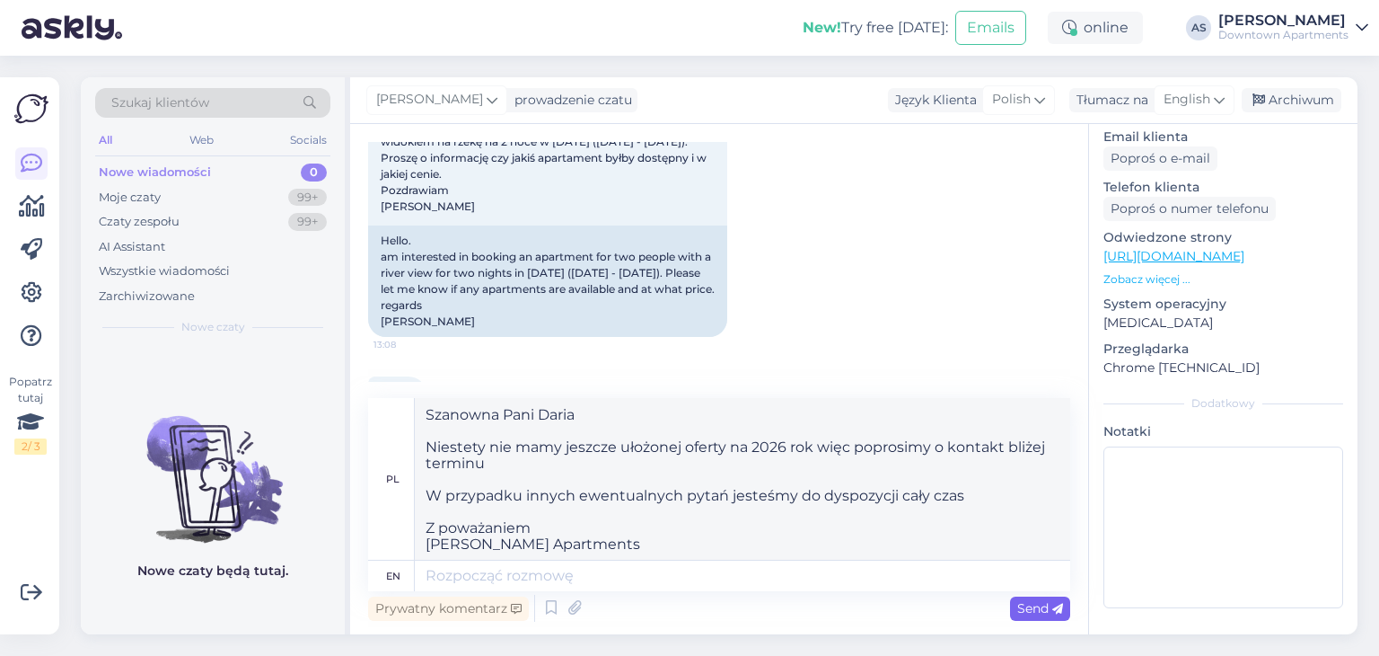
click at [1039, 602] on span "Send" at bounding box center [1041, 608] width 46 height 16
drag, startPoint x: 1039, startPoint y: 602, endPoint x: 1080, endPoint y: 609, distance: 41.9
click at [1069, 608] on div "Send" at bounding box center [1040, 608] width 60 height 24
click at [1080, 609] on div "Rozpoczął się czat [DATE] Witam. Interesuje mnie rezerwacja apartamentu dla 2 o…" at bounding box center [719, 379] width 738 height 510
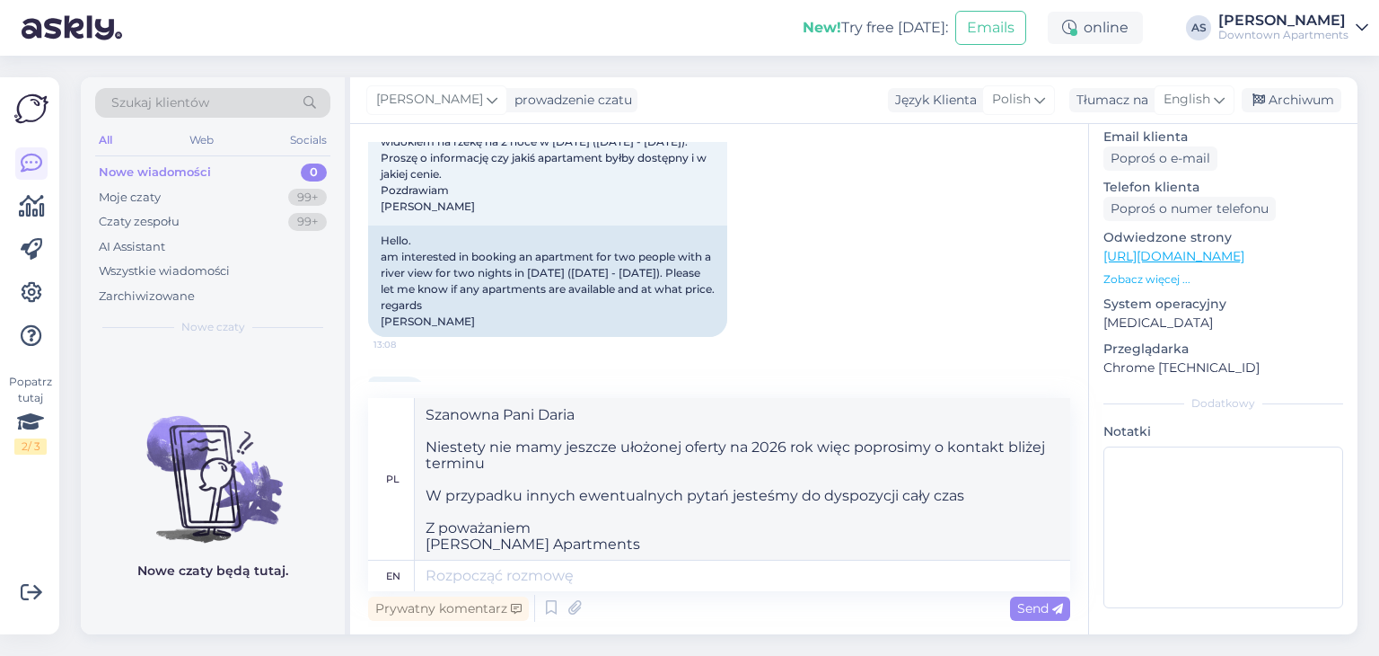
click at [1081, 610] on div "Rozpoczął się czat [DATE] Witam. Interesuje mnie rezerwacja apartamentu dla 2 o…" at bounding box center [719, 379] width 738 height 510
click at [1076, 612] on div "Rozpoczął się czat [DATE] Witam. Interesuje mnie rezerwacja apartamentu dla 2 o…" at bounding box center [719, 379] width 738 height 510
click at [1074, 612] on div "Rozpoczął się czat [DATE] Witam. Interesuje mnie rezerwacja apartamentu dla 2 o…" at bounding box center [719, 379] width 738 height 510
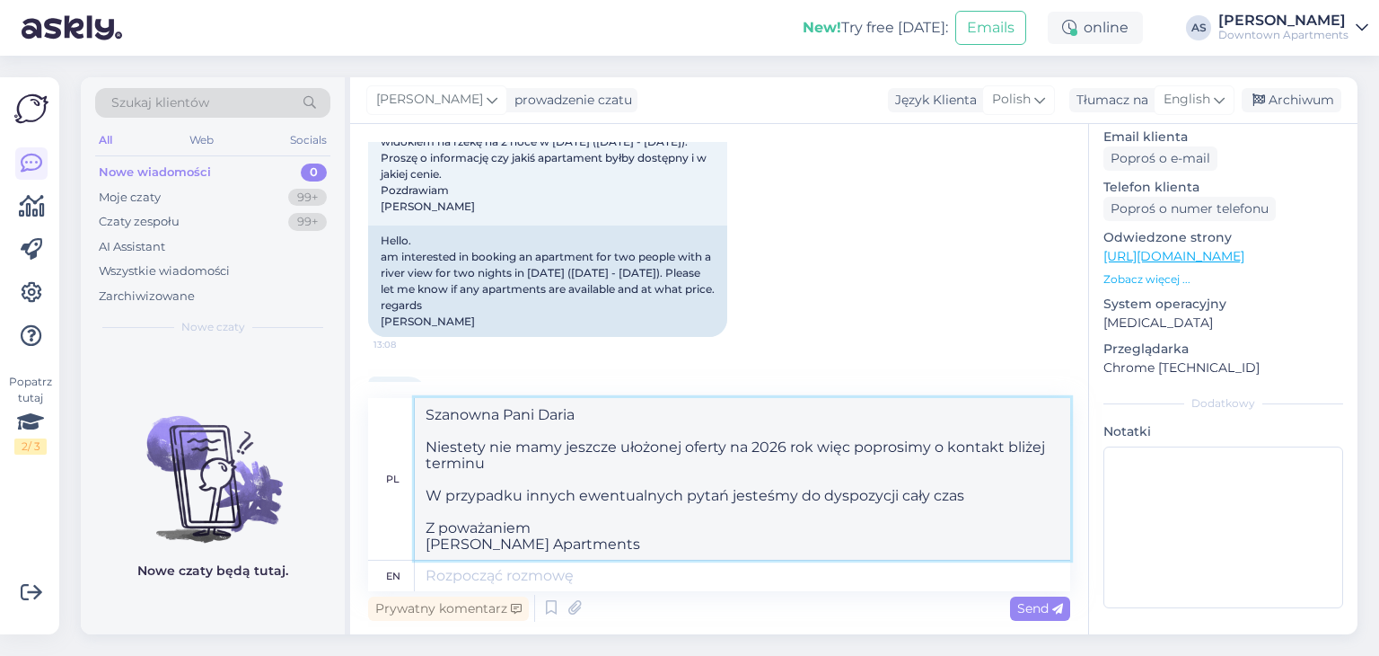
scroll to position [0, 0]
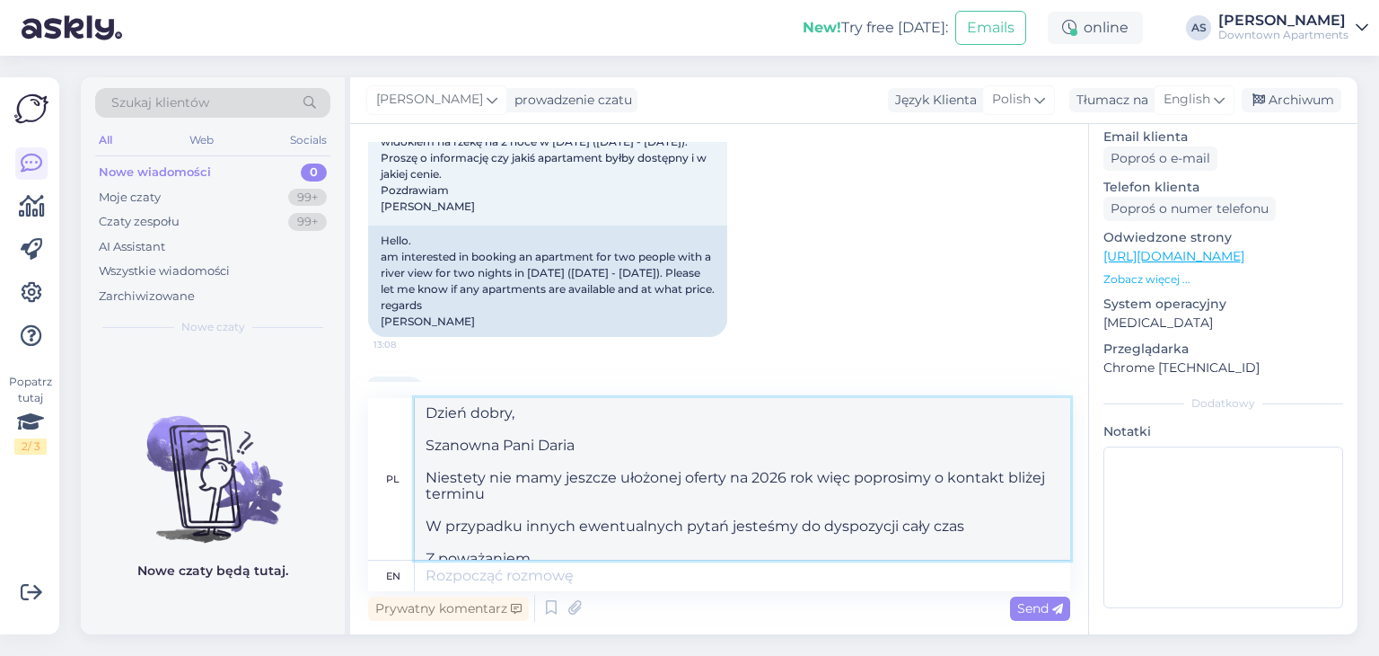
drag, startPoint x: 601, startPoint y: 538, endPoint x: 364, endPoint y: 380, distance: 284.9
click at [364, 380] on div "Rozpoczął się czat [DATE] Witam. Interesuje mnie rezerwacja apartamentu dla 2 o…" at bounding box center [719, 379] width 738 height 510
click at [572, 446] on textarea "Dzień dobry, Szanowna Pani Daria Niestety nie mamy jeszcze ułożonej oferty na 2…" at bounding box center [743, 479] width 656 height 162
drag, startPoint x: 603, startPoint y: 543, endPoint x: 333, endPoint y: 313, distance: 354.9
click at [333, 313] on div "Szukaj klientów All Web Socials Nowe wiadomości 0 Moje czaty 99+ Czaty zespołu …" at bounding box center [719, 355] width 1277 height 557
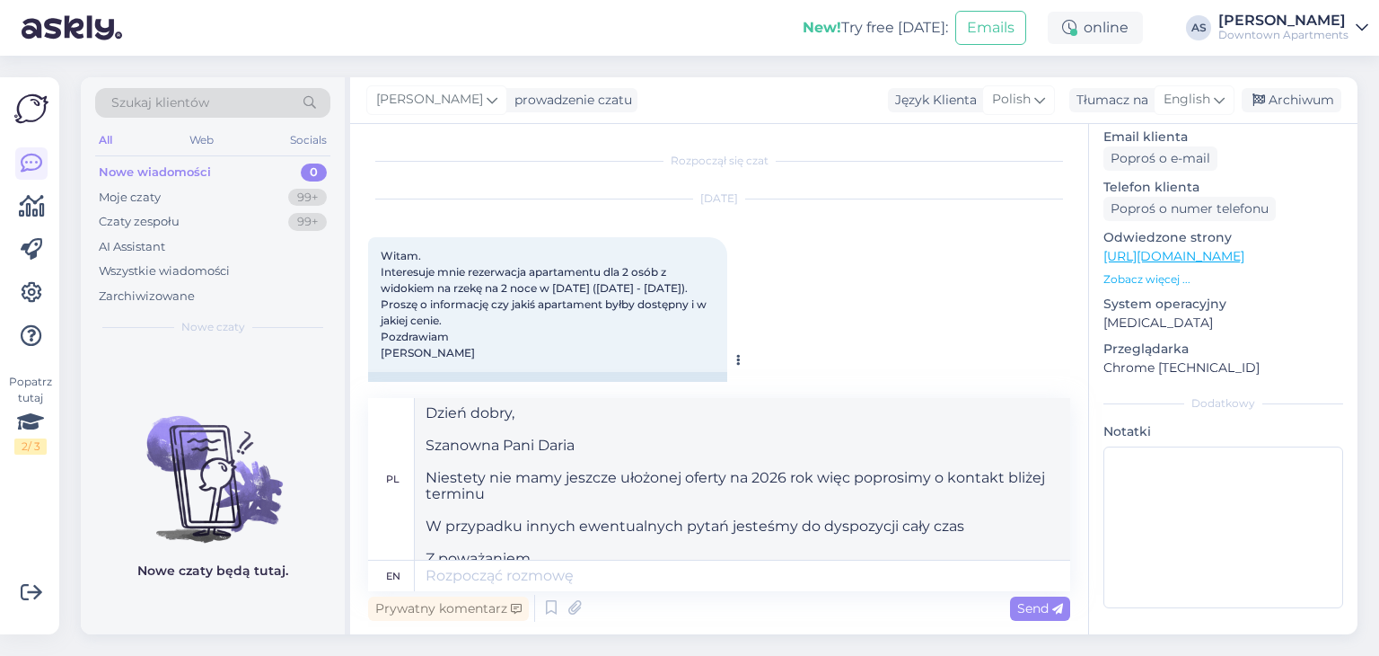
click at [519, 277] on span "Witam. Interesuje mnie rezerwacja apartamentu dla 2 osób z widokiem na rzekę na…" at bounding box center [545, 304] width 329 height 110
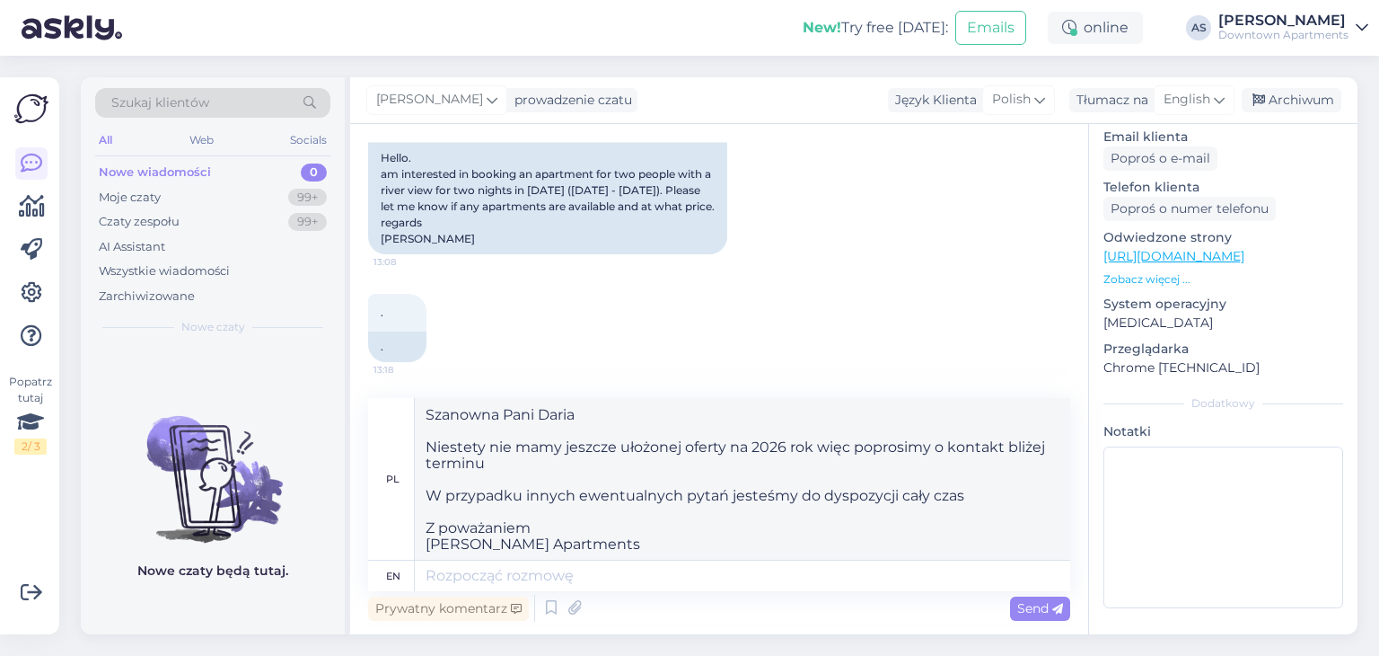
scroll to position [47, 0]
click at [510, 576] on textarea at bounding box center [743, 575] width 656 height 31
click at [447, 603] on div "Prywatny komentarz" at bounding box center [448, 608] width 161 height 24
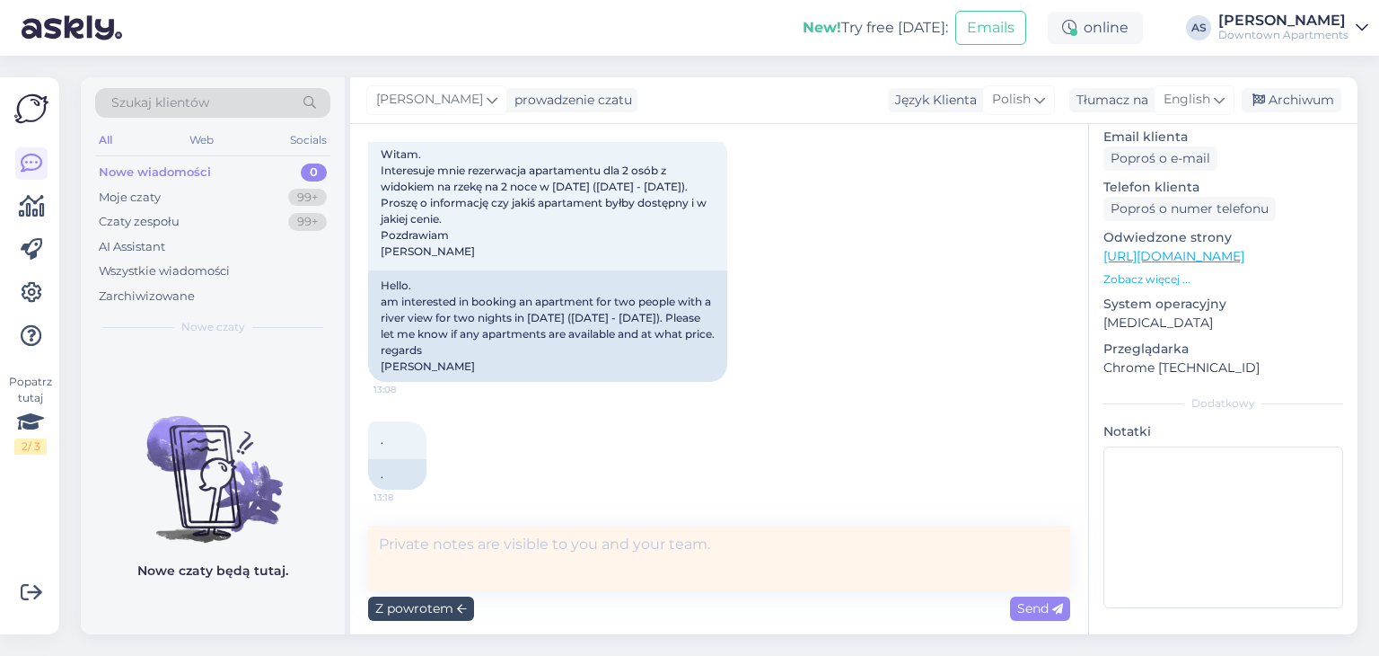
click at [418, 612] on div "Z powrotem" at bounding box center [421, 608] width 106 height 24
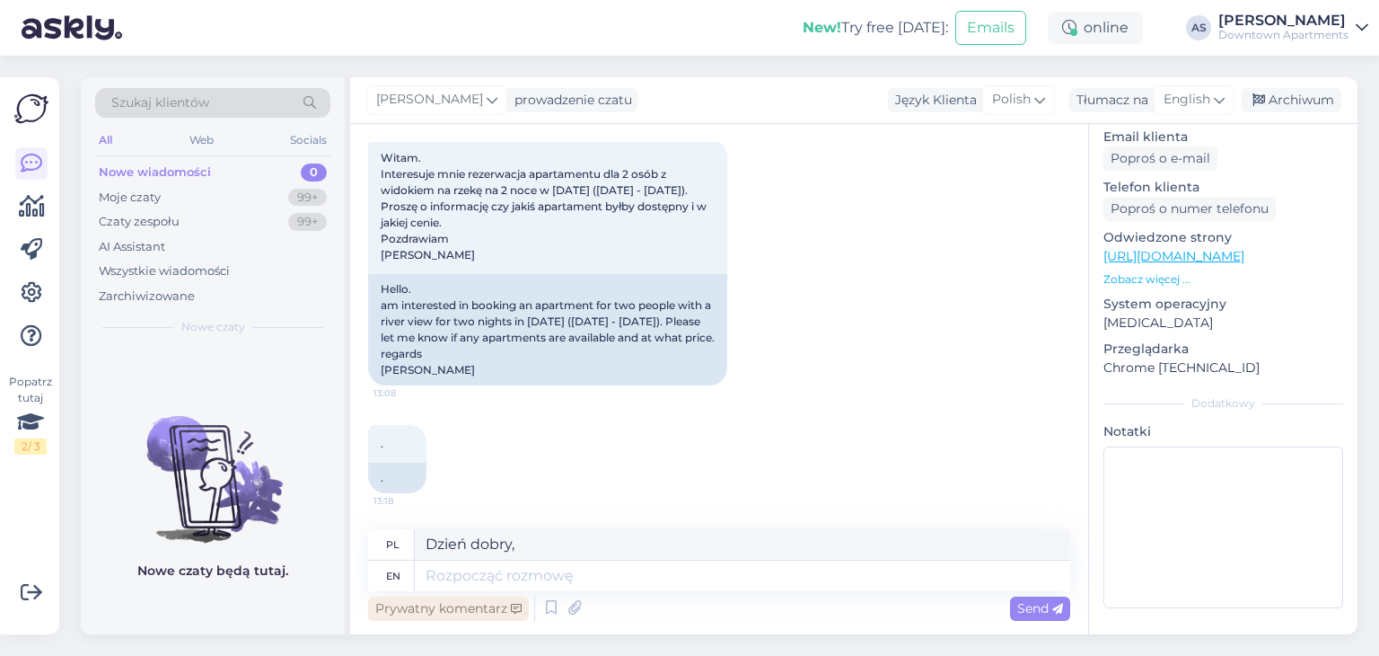
scroll to position [114, 0]
click at [678, 547] on textarea "Dzień dobry, Szanowna Pani Daria Niestety nie mamy jeszcze ułożonej oferty na 2…" at bounding box center [743, 544] width 656 height 31
click at [1025, 605] on span "Send" at bounding box center [1041, 608] width 46 height 16
click at [1057, 612] on icon at bounding box center [1058, 608] width 11 height 11
click at [1059, 611] on icon at bounding box center [1058, 608] width 11 height 11
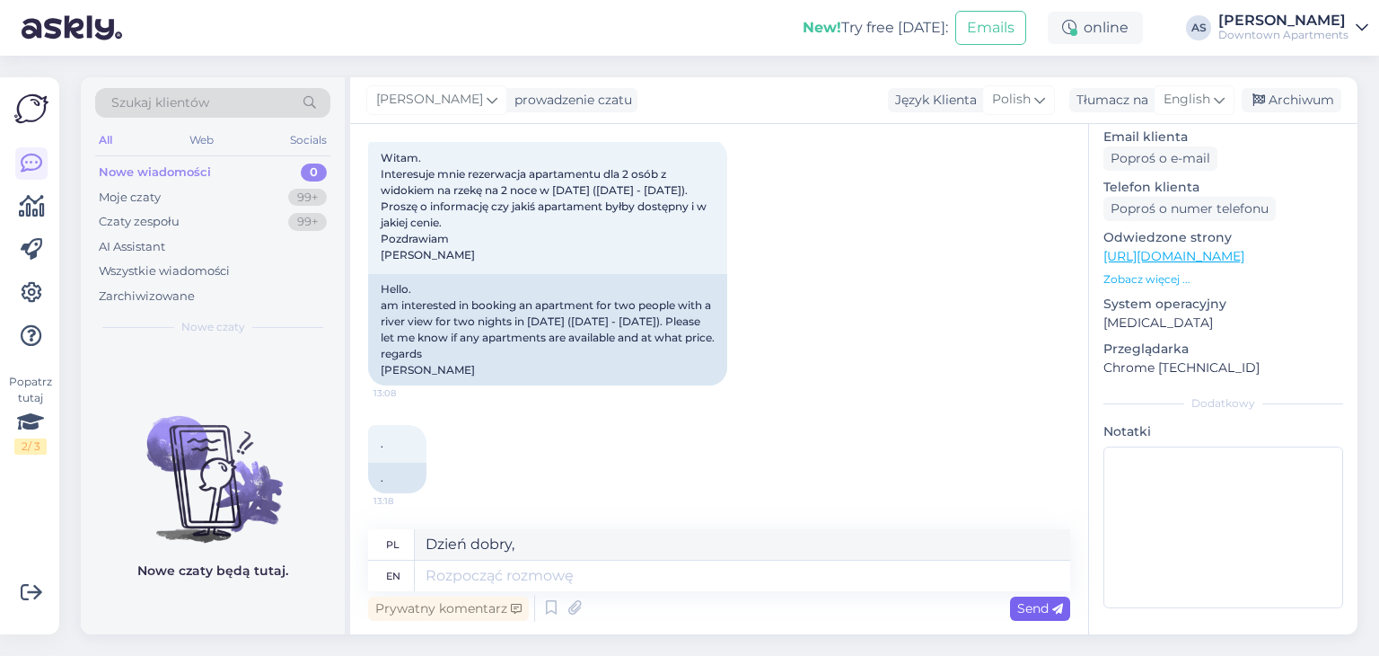
click at [1058, 610] on icon at bounding box center [1058, 608] width 11 height 11
click at [558, 393] on div "[DATE] Witam. Interesuje mnie rezerwacja apartamentu dla 2 osób z widokiem na r…" at bounding box center [719, 243] width 702 height 323
click at [509, 454] on div ". 13:18 ." at bounding box center [719, 459] width 702 height 108
click at [454, 577] on textarea at bounding box center [743, 575] width 656 height 31
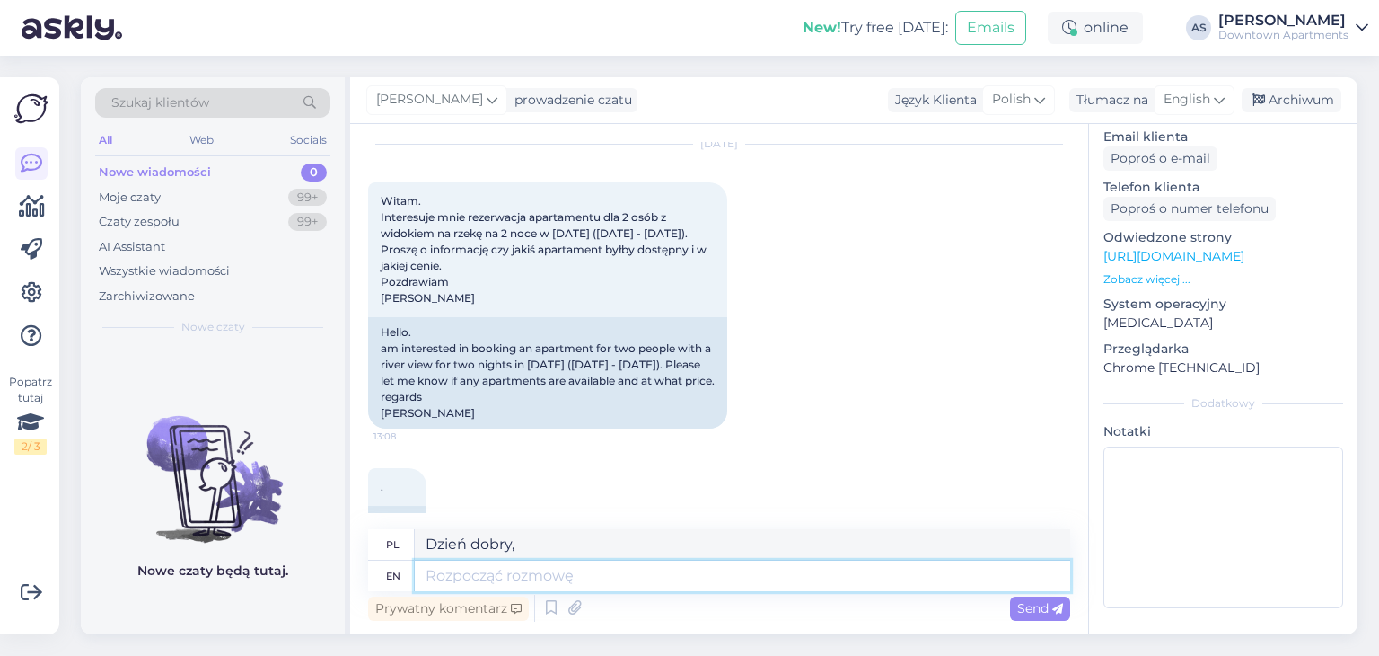
scroll to position [0, 0]
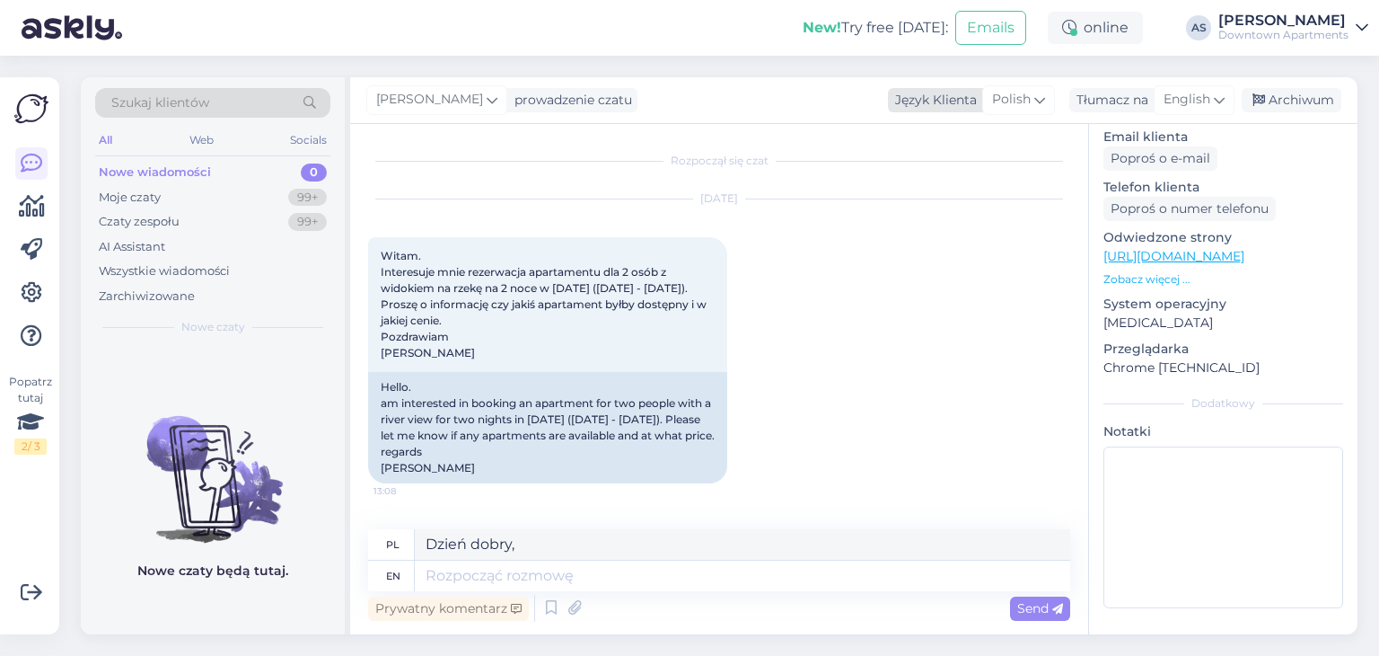
click at [930, 107] on div "Język Klienta" at bounding box center [932, 100] width 89 height 19
click at [930, 94] on div "Język Klienta" at bounding box center [932, 100] width 89 height 19
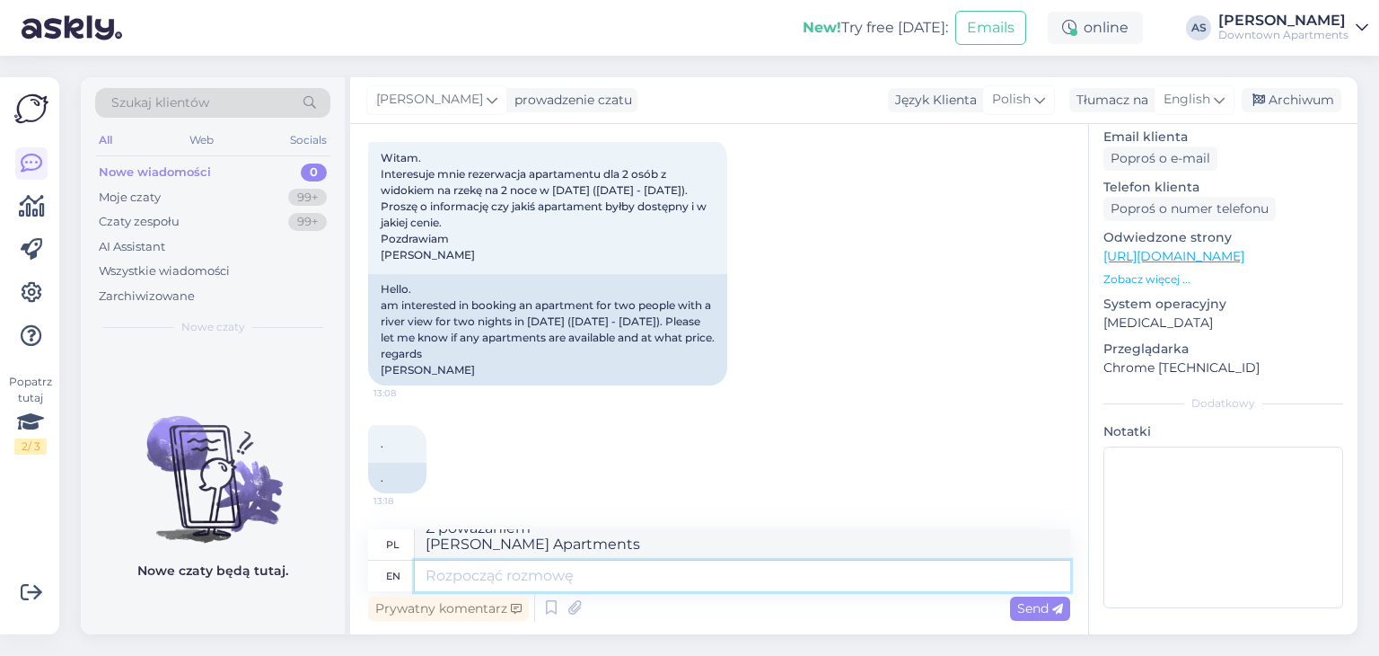
click at [654, 586] on textarea at bounding box center [743, 575] width 656 height 31
paste textarea "Dzień dobry, Szanowna Pani Daria Niestety nie mamy jeszcze ułożonej oferty na 2…"
type textarea "Dzień dobry, Szanowna Pani Daria Niestety nie mamy jeszcze ułożonej oferty na 2…"
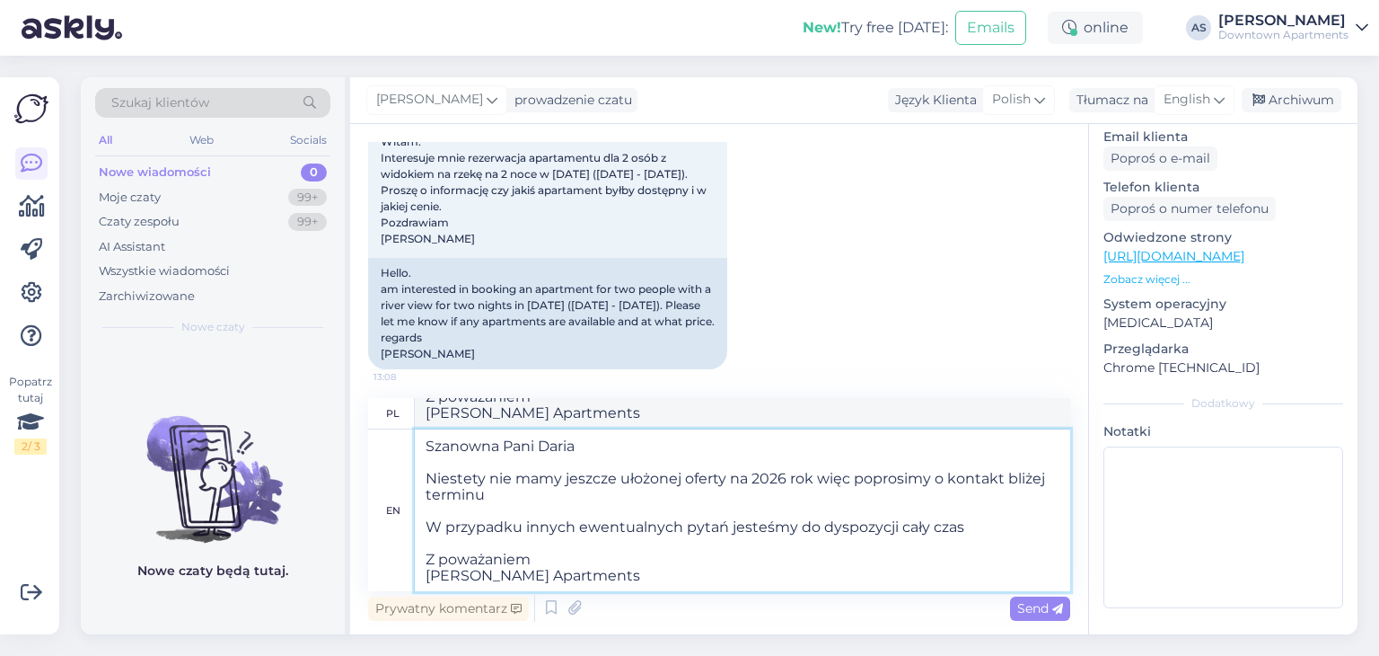
scroll to position [0, 0]
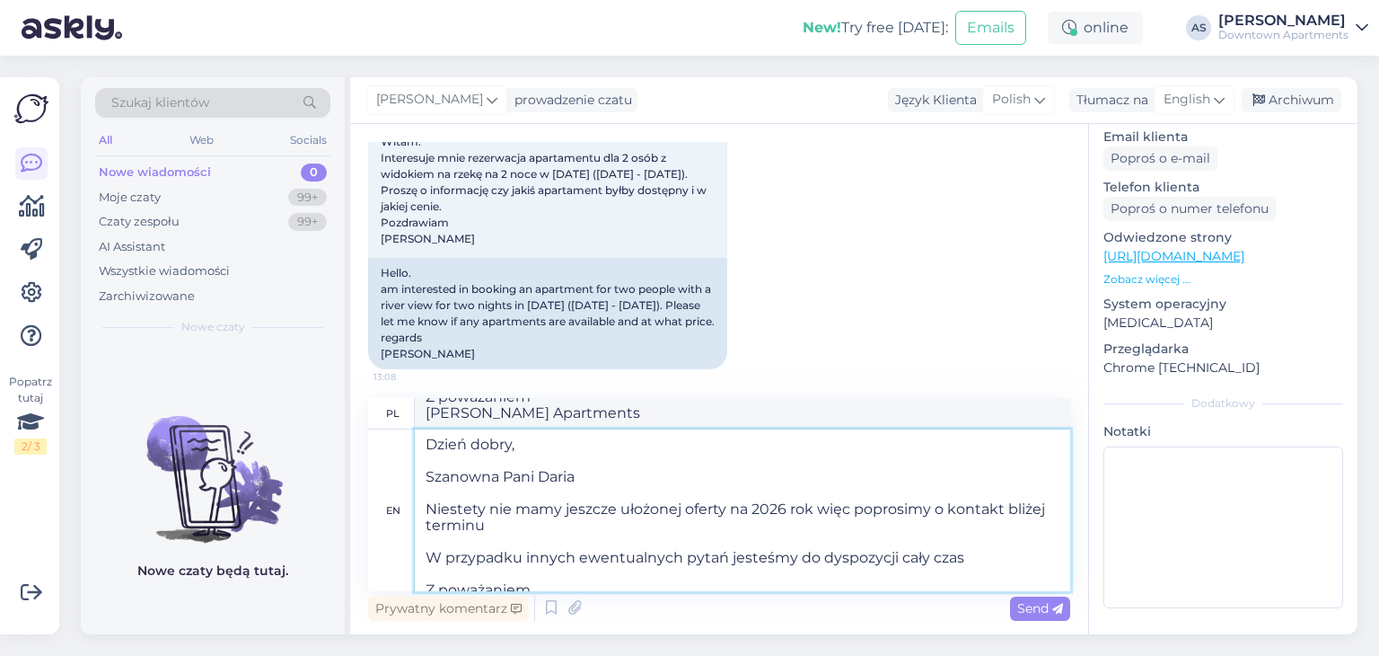
type textarea "Dzień dobry, Szanowna Pani Daria Niestety nie mamy jeszcze zastosowanej oferty …"
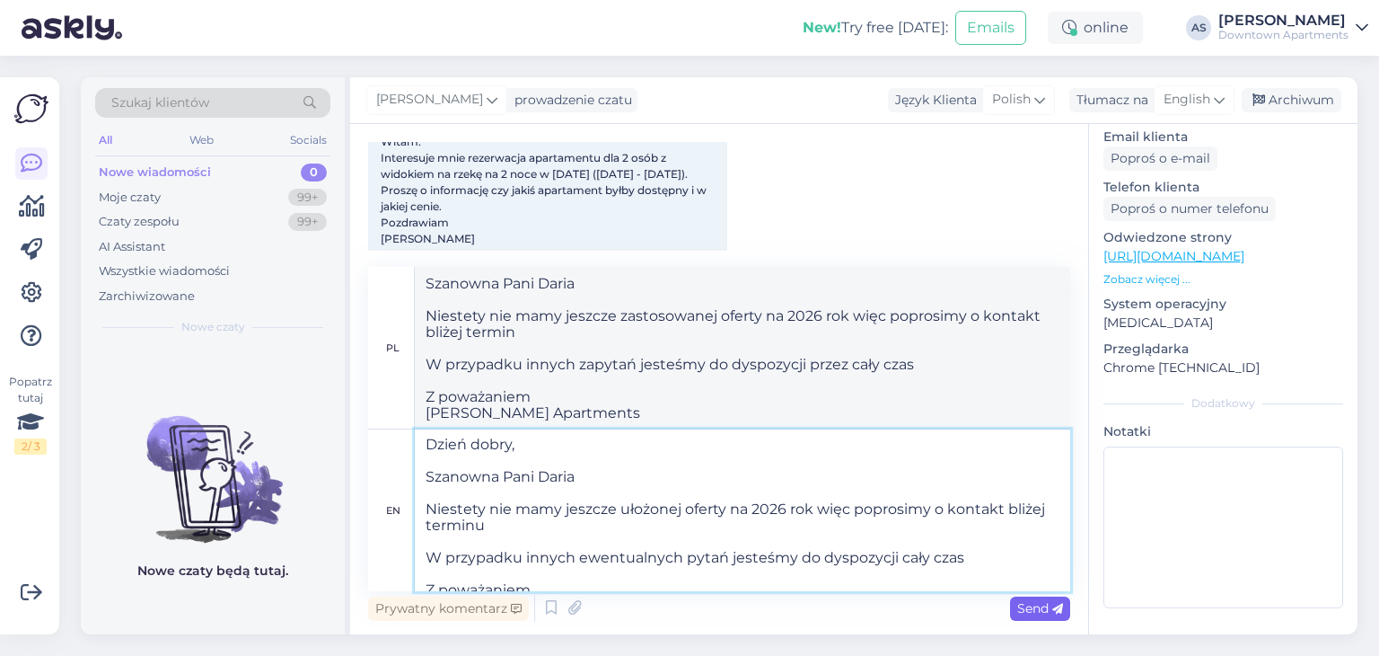
type textarea "Dzień dobry, Szanowna Pani Daria Niestety nie mamy jeszcze ułożonej oferty na 2…"
click at [1046, 601] on span "Send" at bounding box center [1041, 608] width 46 height 16
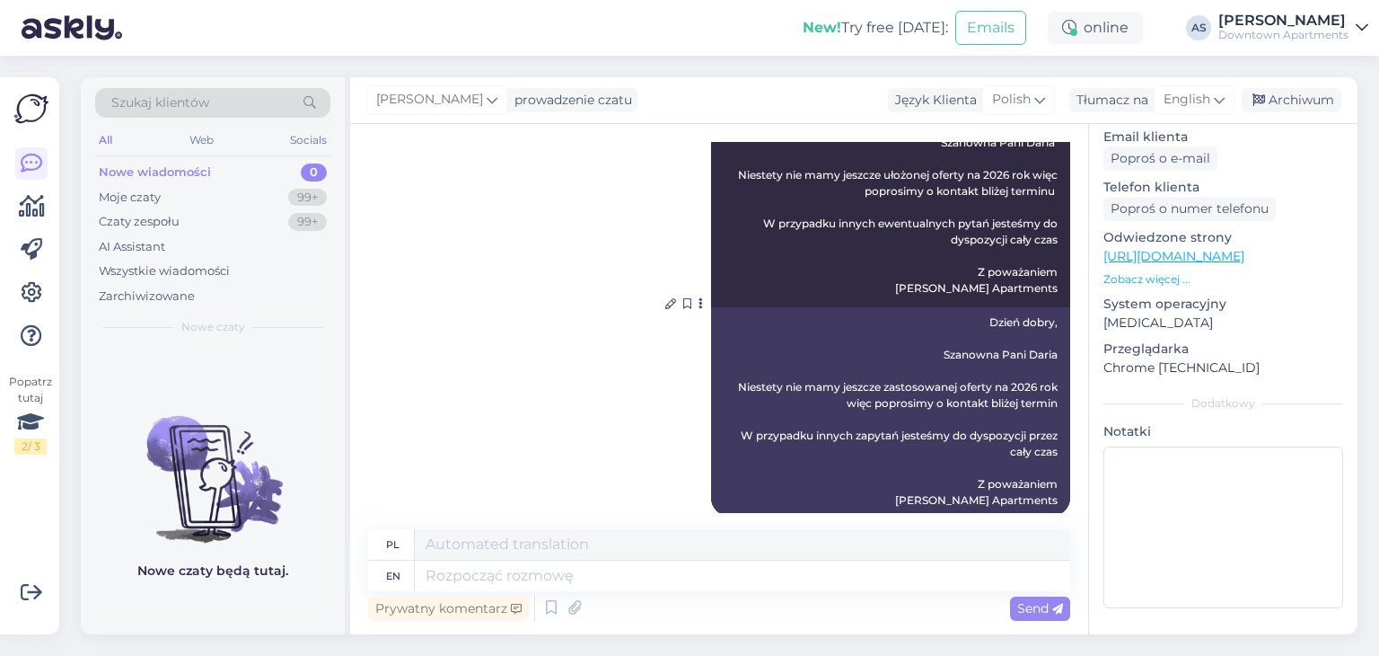
scroll to position [610, 0]
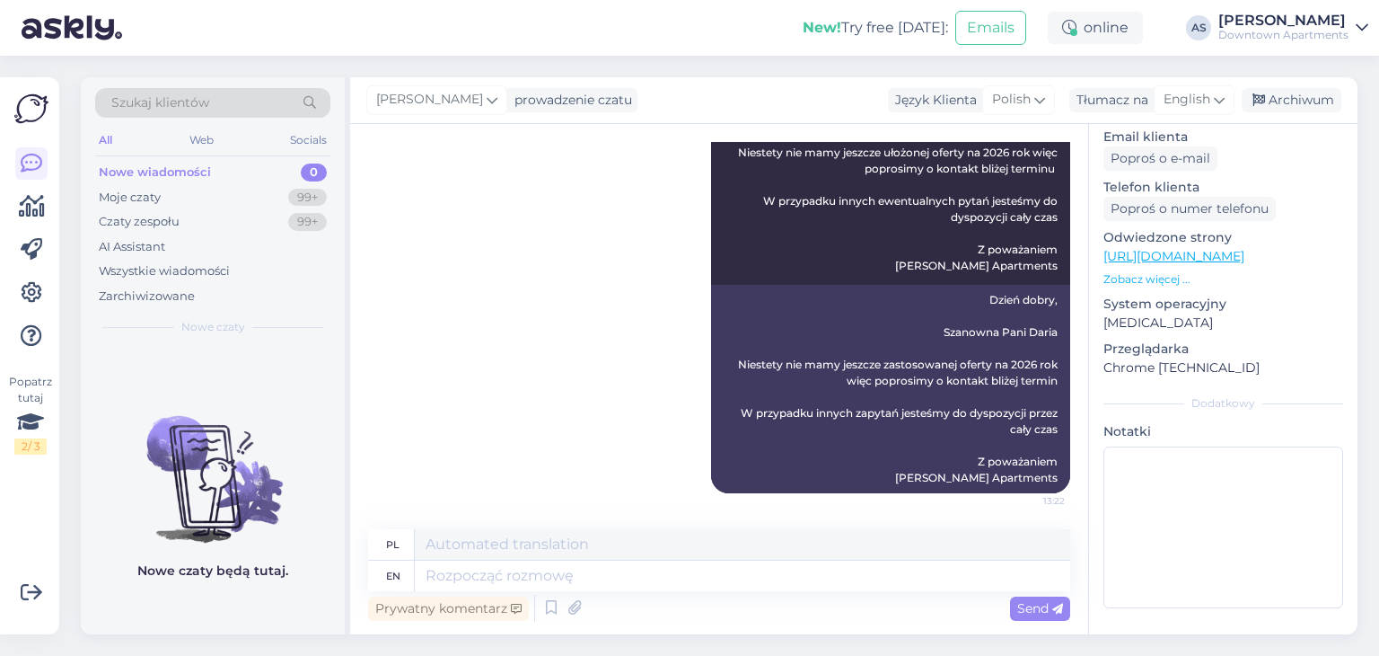
click at [32, 103] on img at bounding box center [31, 109] width 34 height 34
